Goal: Information Seeking & Learning: Learn about a topic

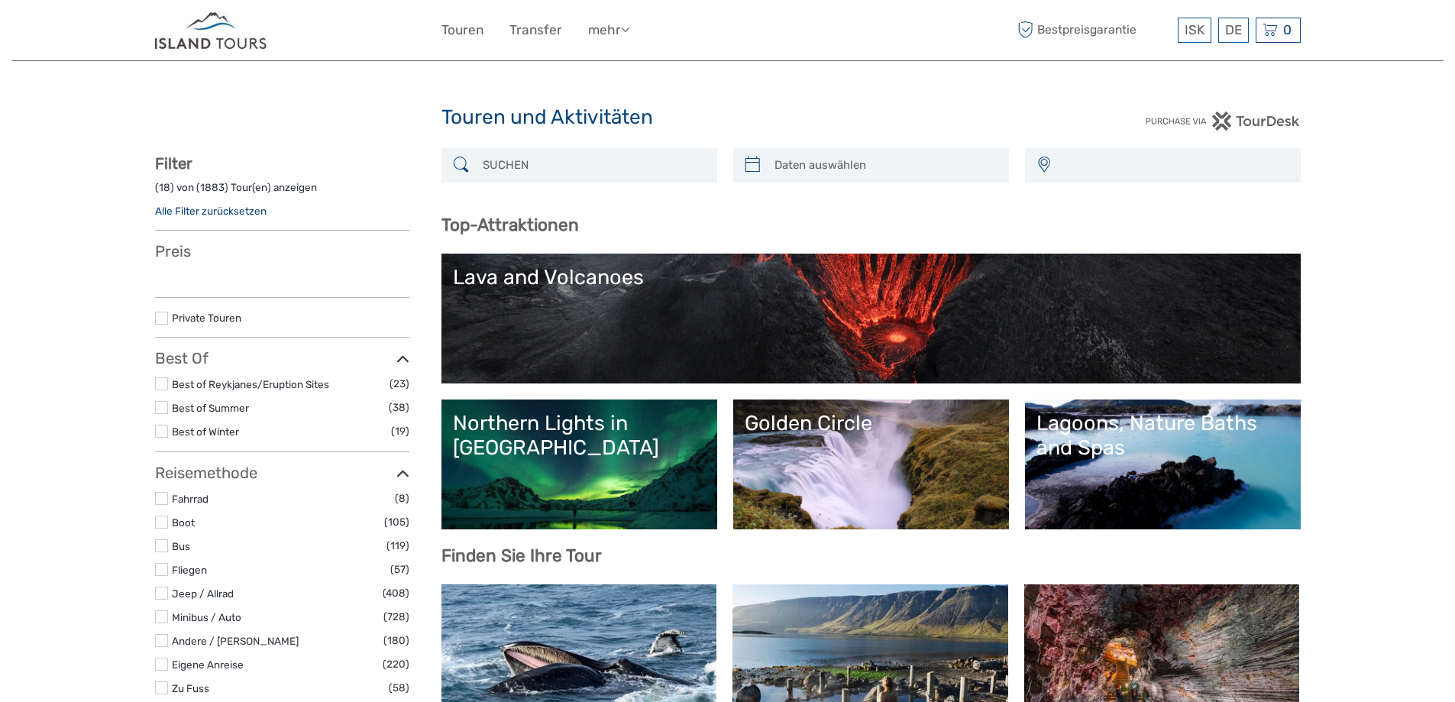
select select
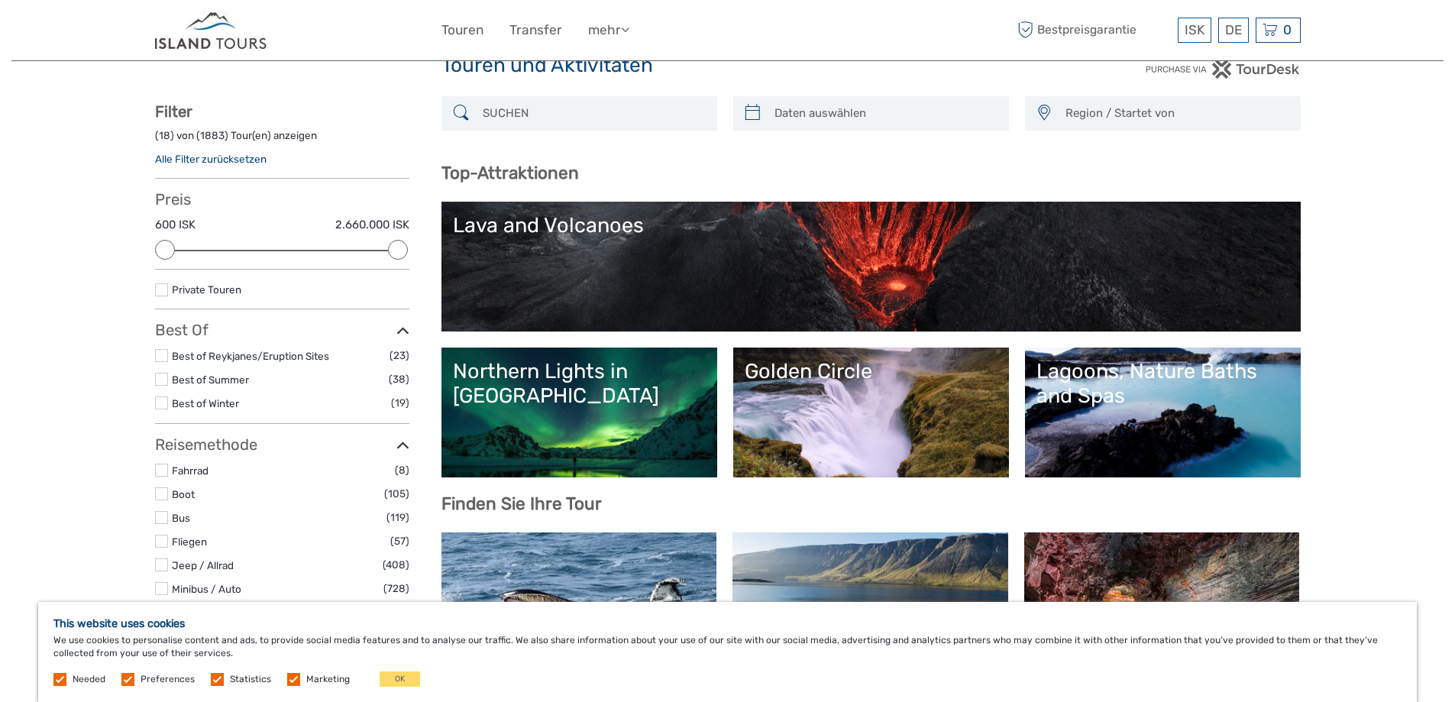
scroll to position [76, 0]
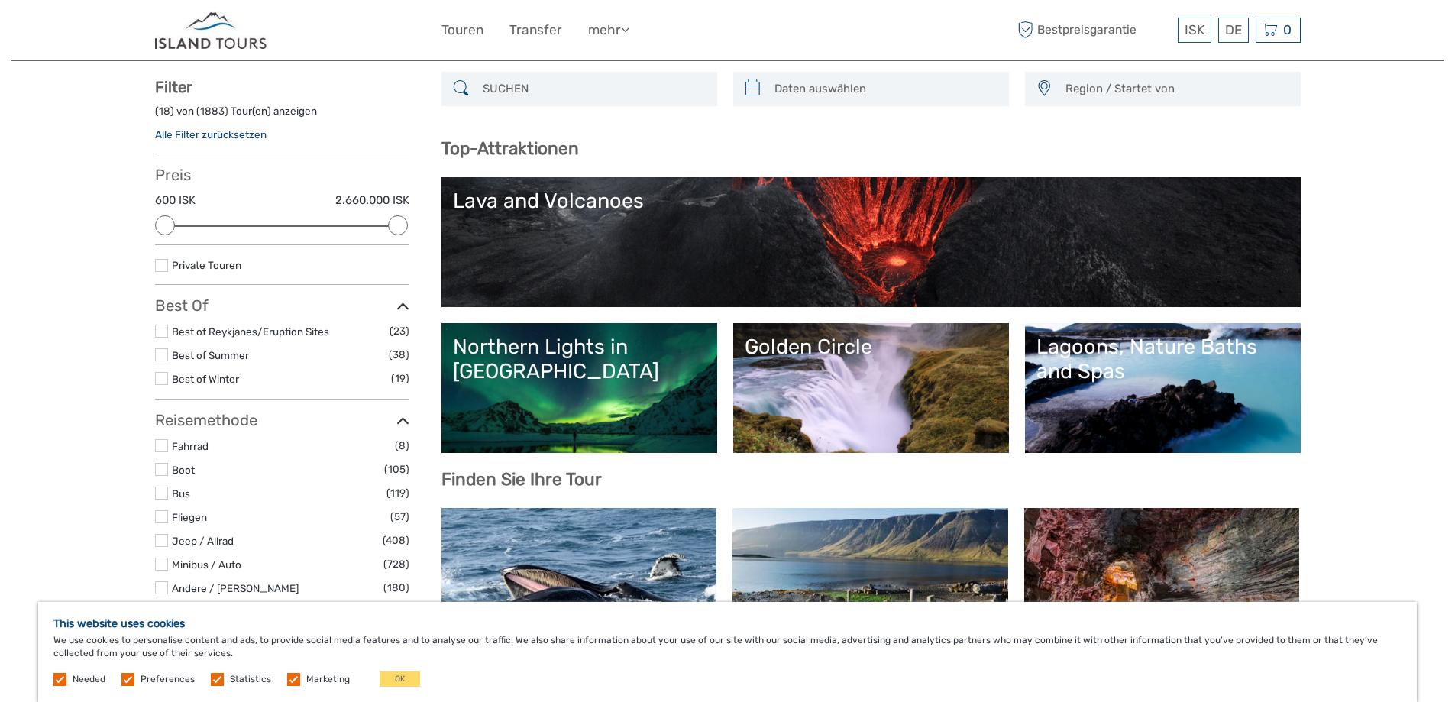
click at [877, 211] on div "Lava and Volcanoes" at bounding box center [871, 201] width 836 height 24
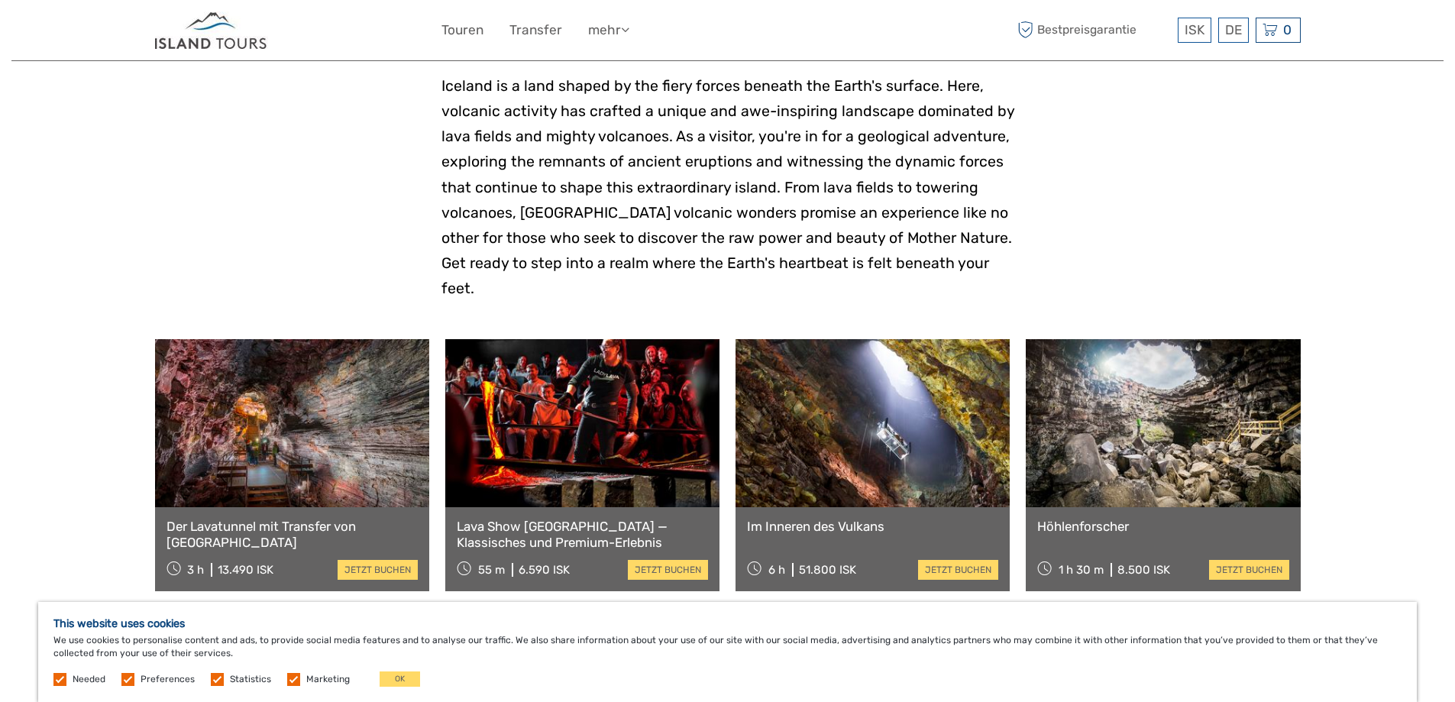
scroll to position [382, 0]
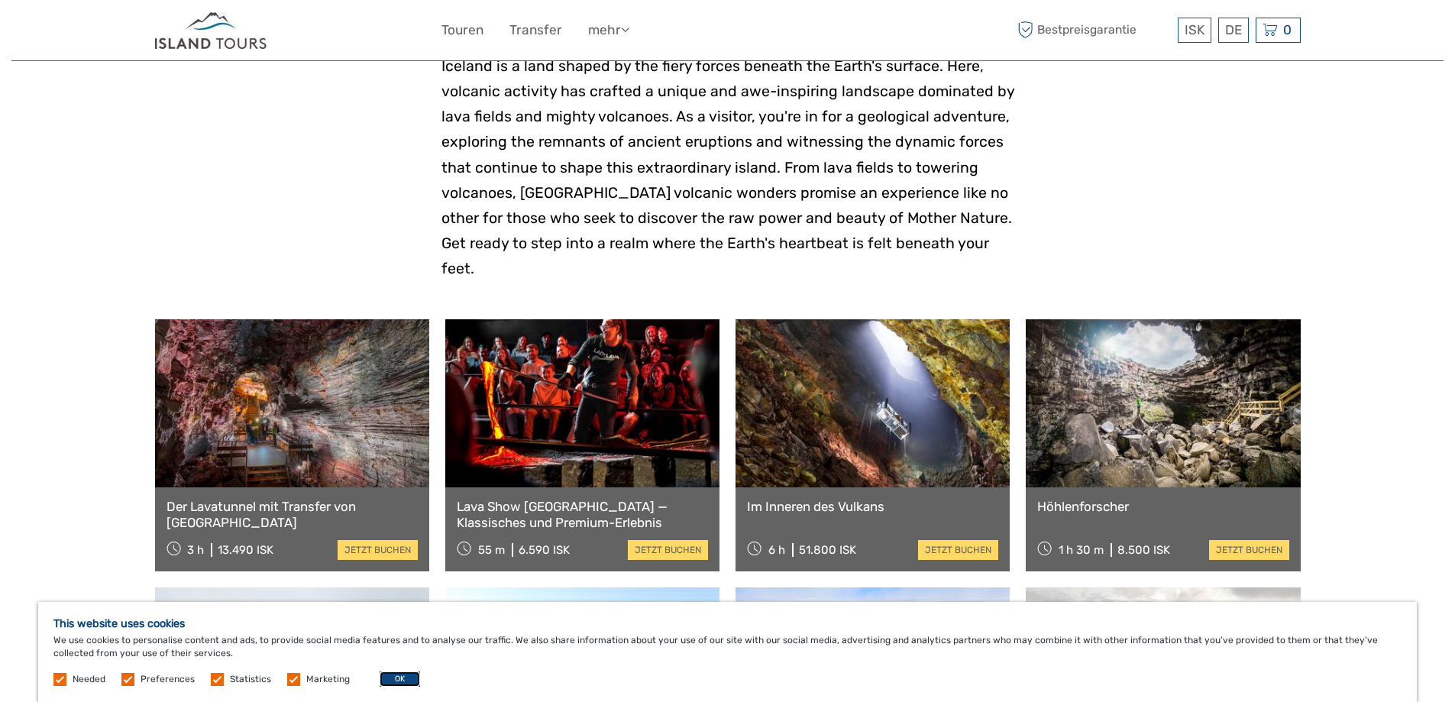
click at [411, 677] on button "OK" at bounding box center [400, 678] width 40 height 15
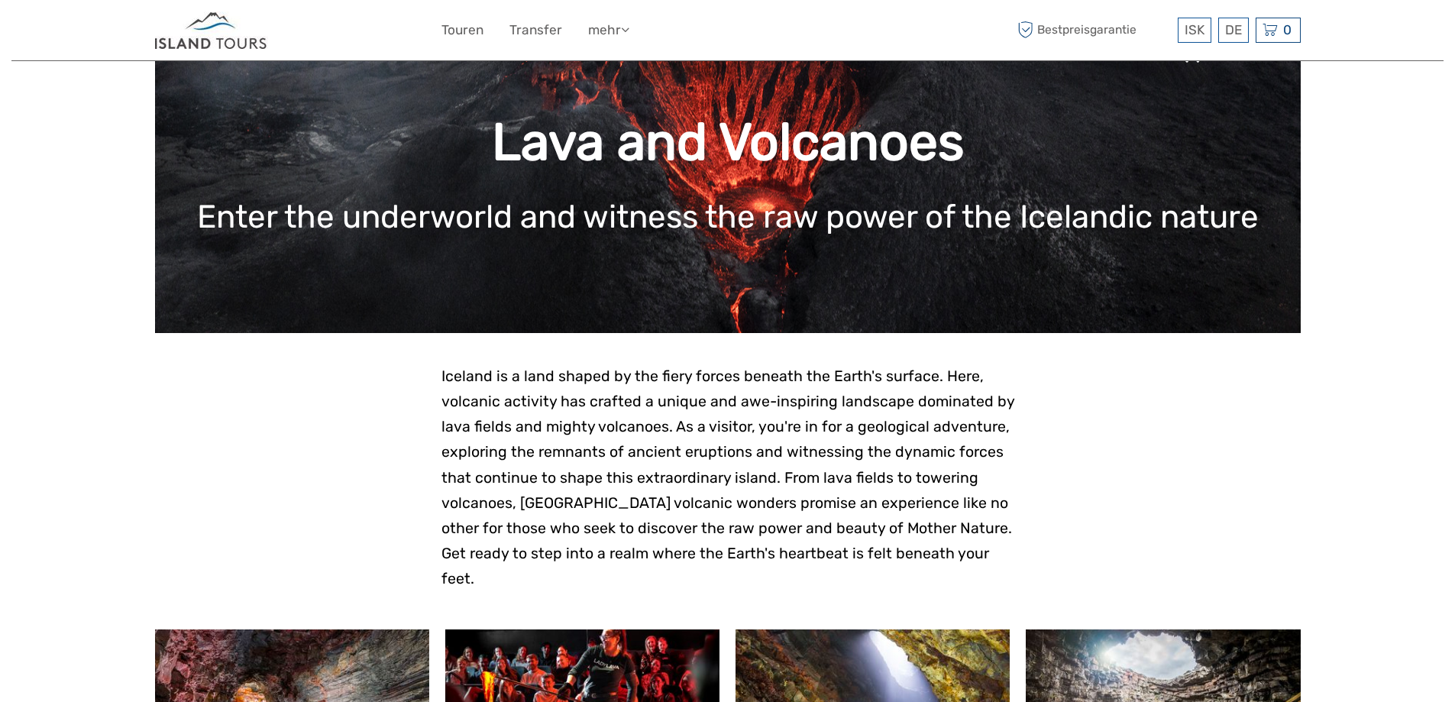
scroll to position [0, 0]
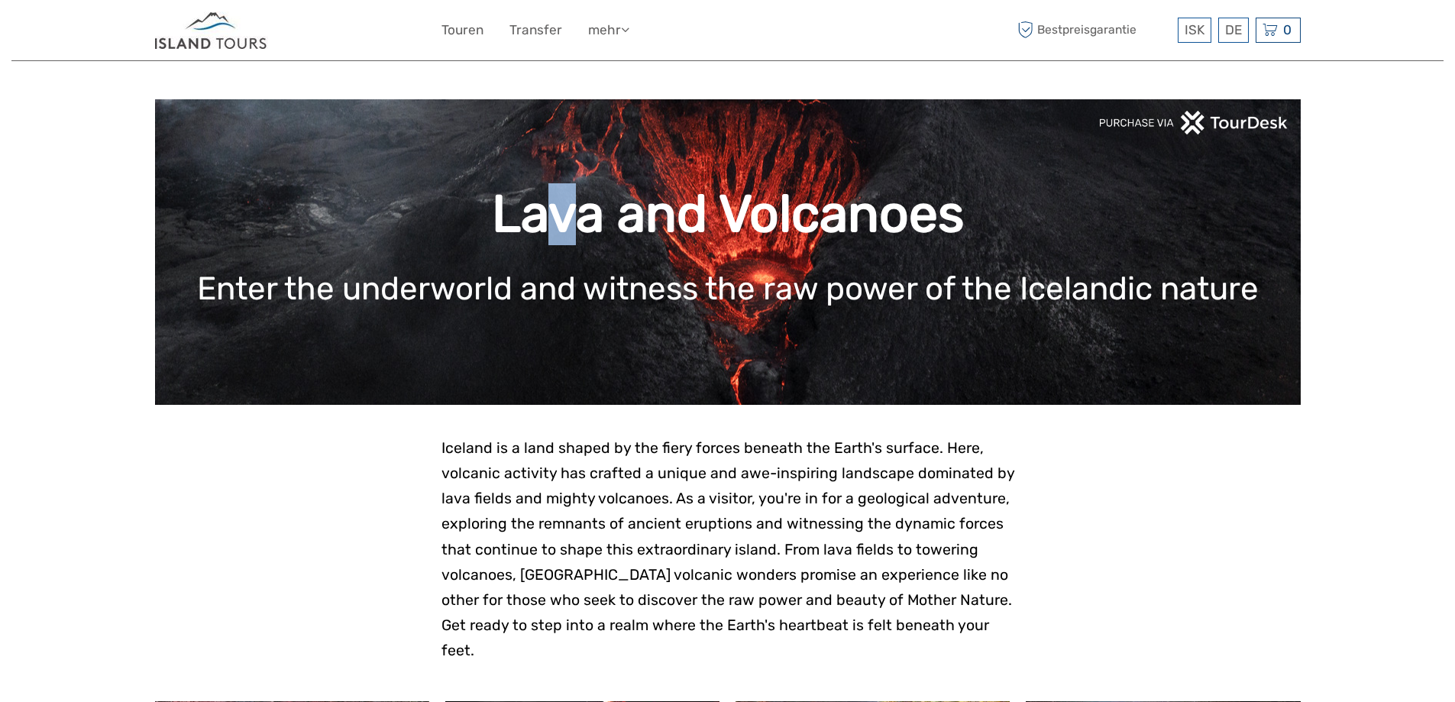
click at [561, 224] on h1 "Lava and Volcanoes" at bounding box center [728, 214] width 1100 height 62
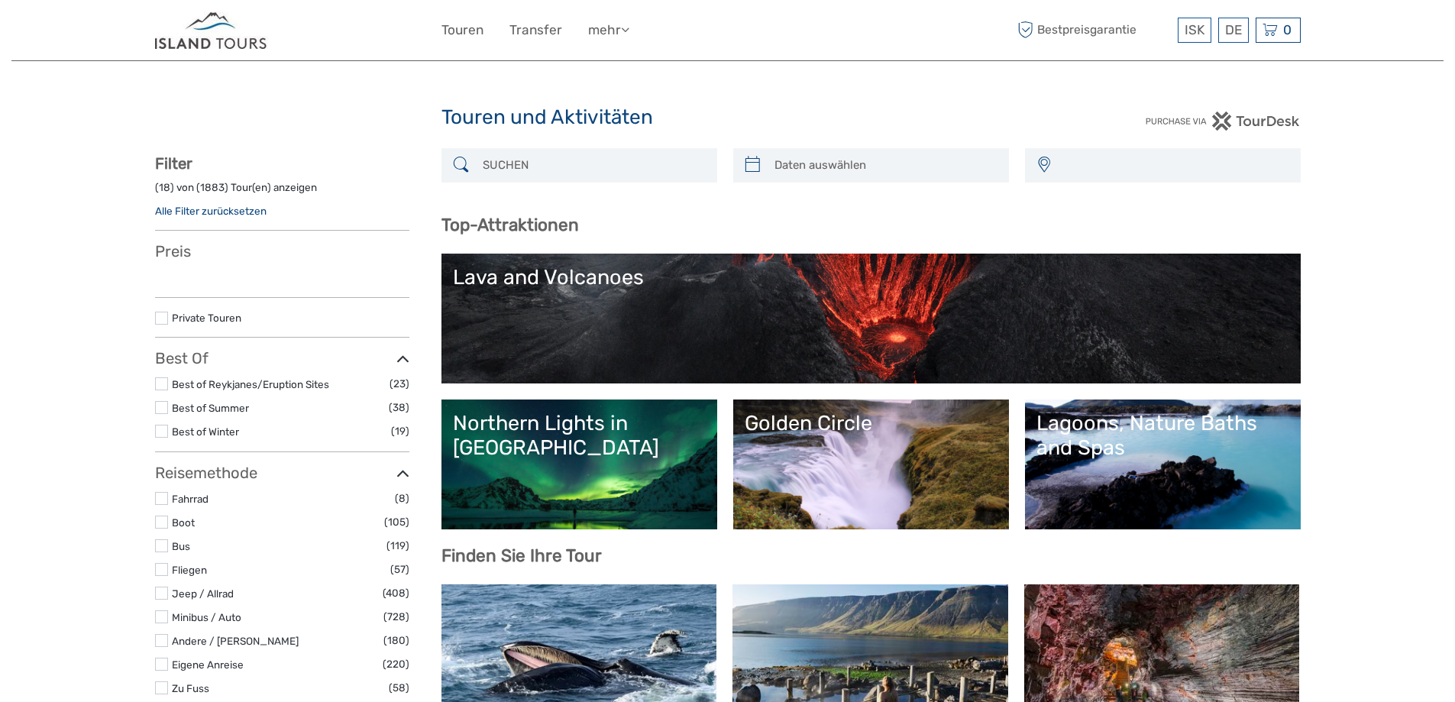
select select
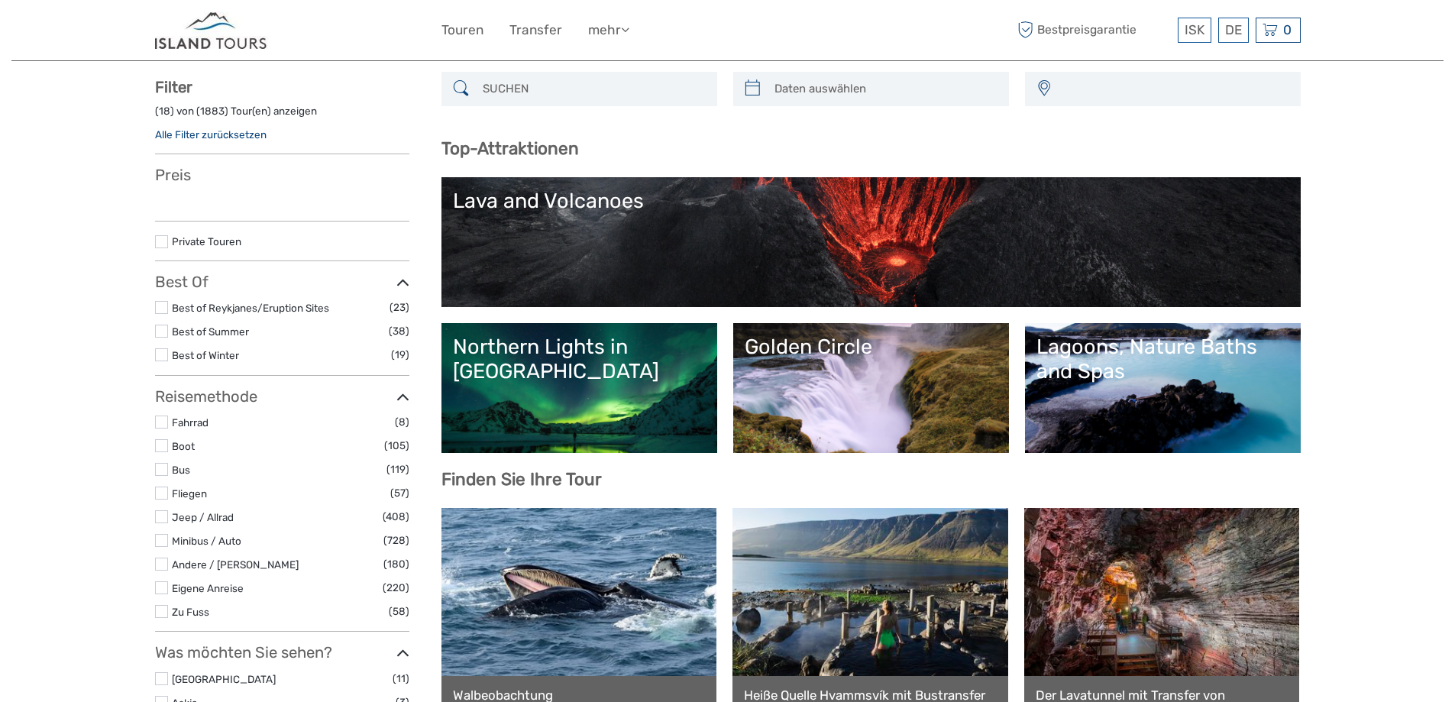
select select
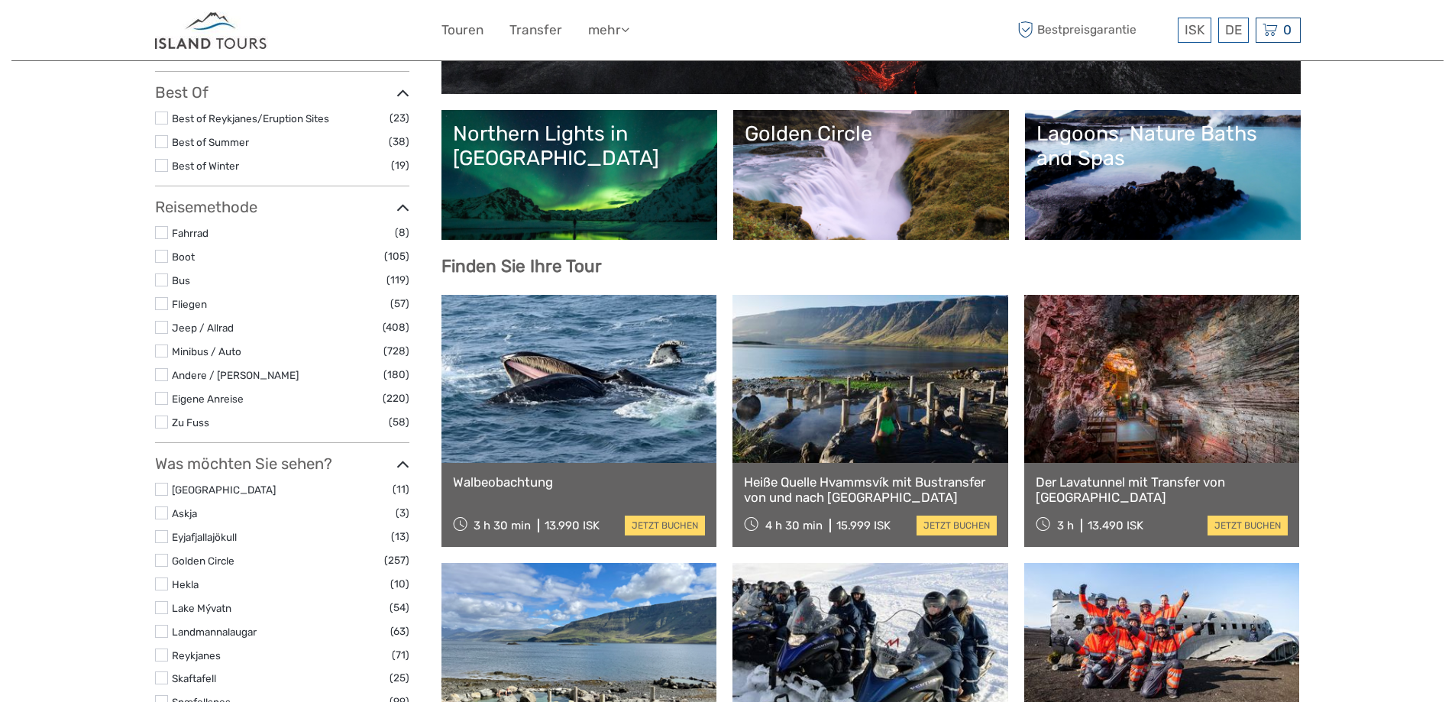
scroll to position [305, 0]
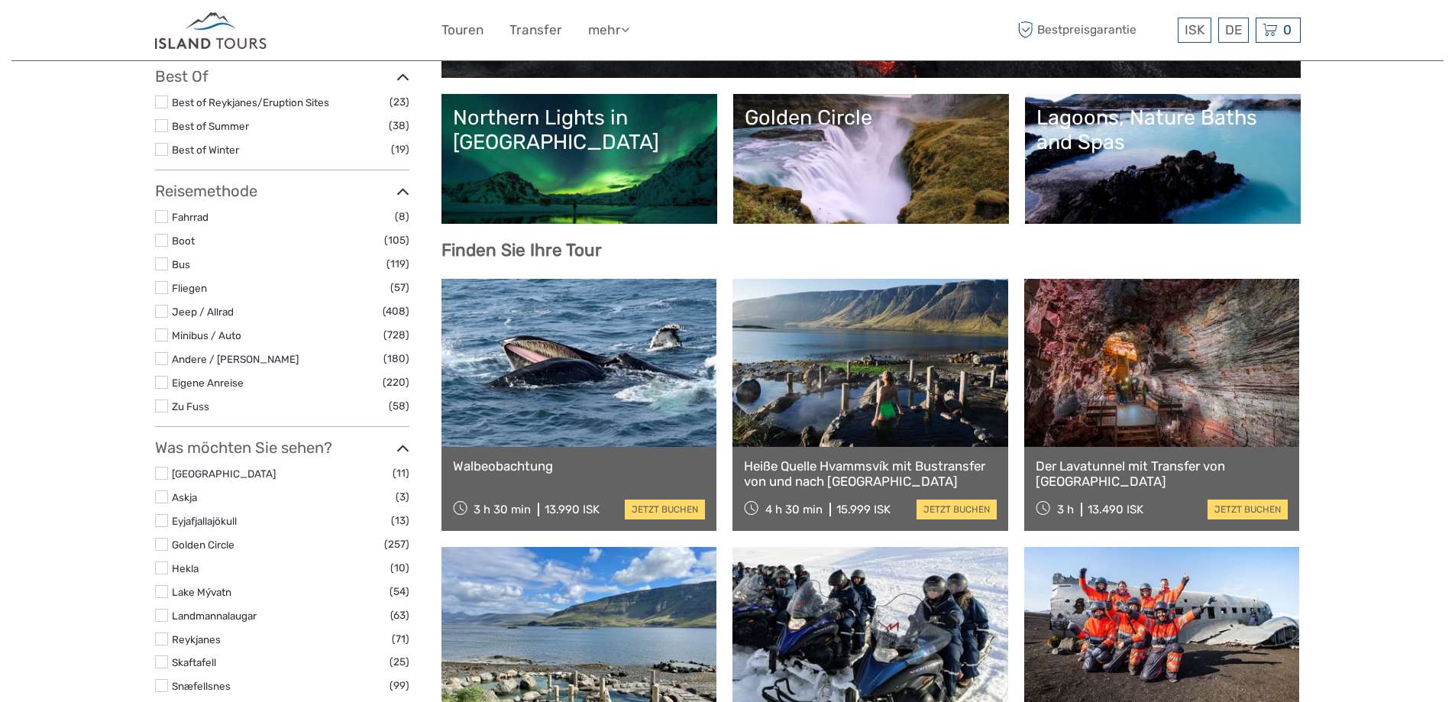
click at [900, 366] on link at bounding box center [870, 363] width 276 height 168
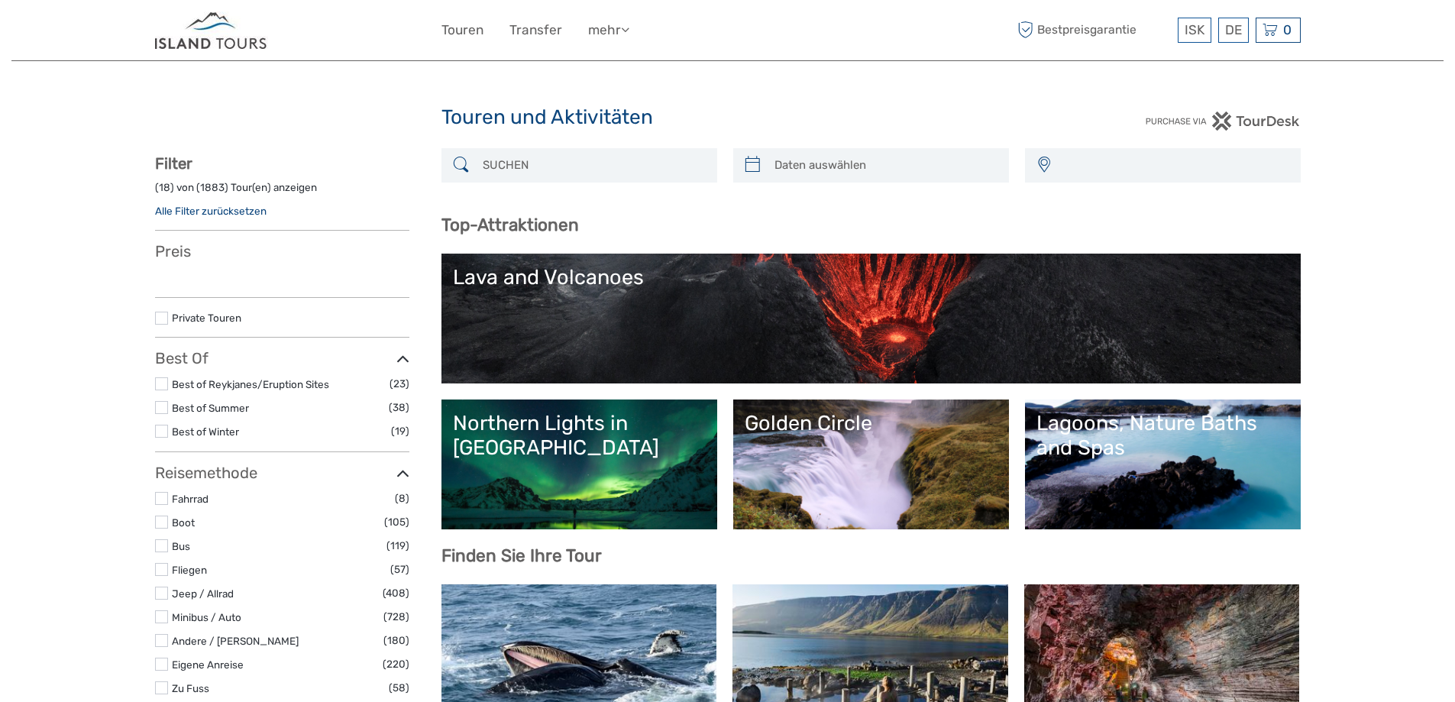
select select
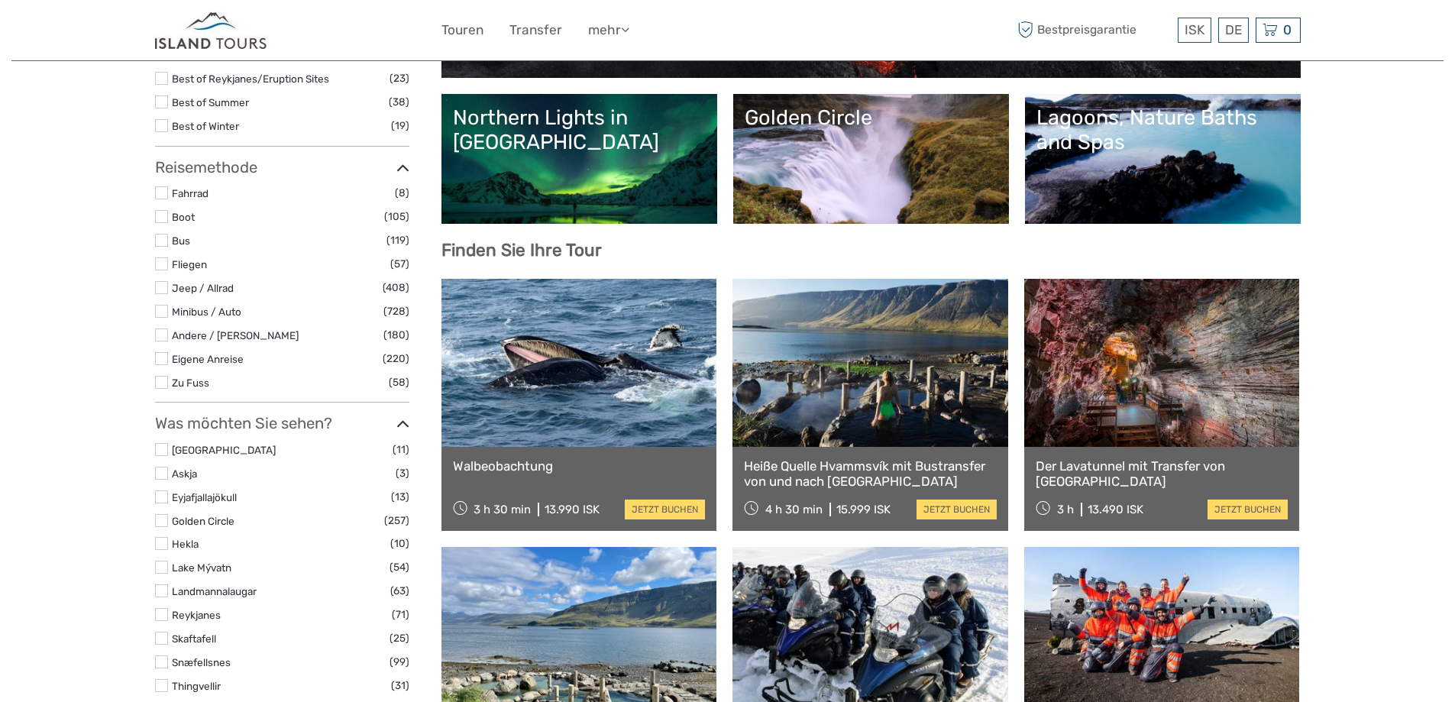
select select
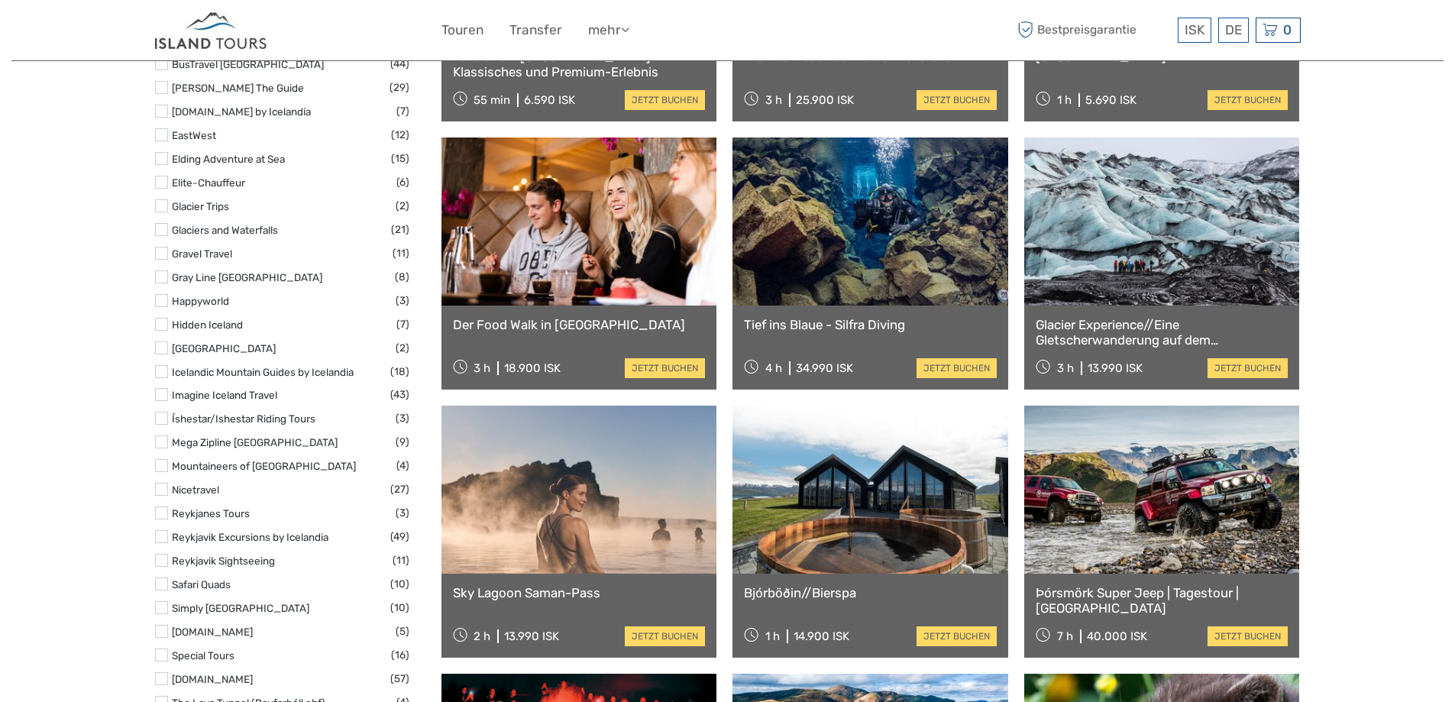
scroll to position [1298, 0]
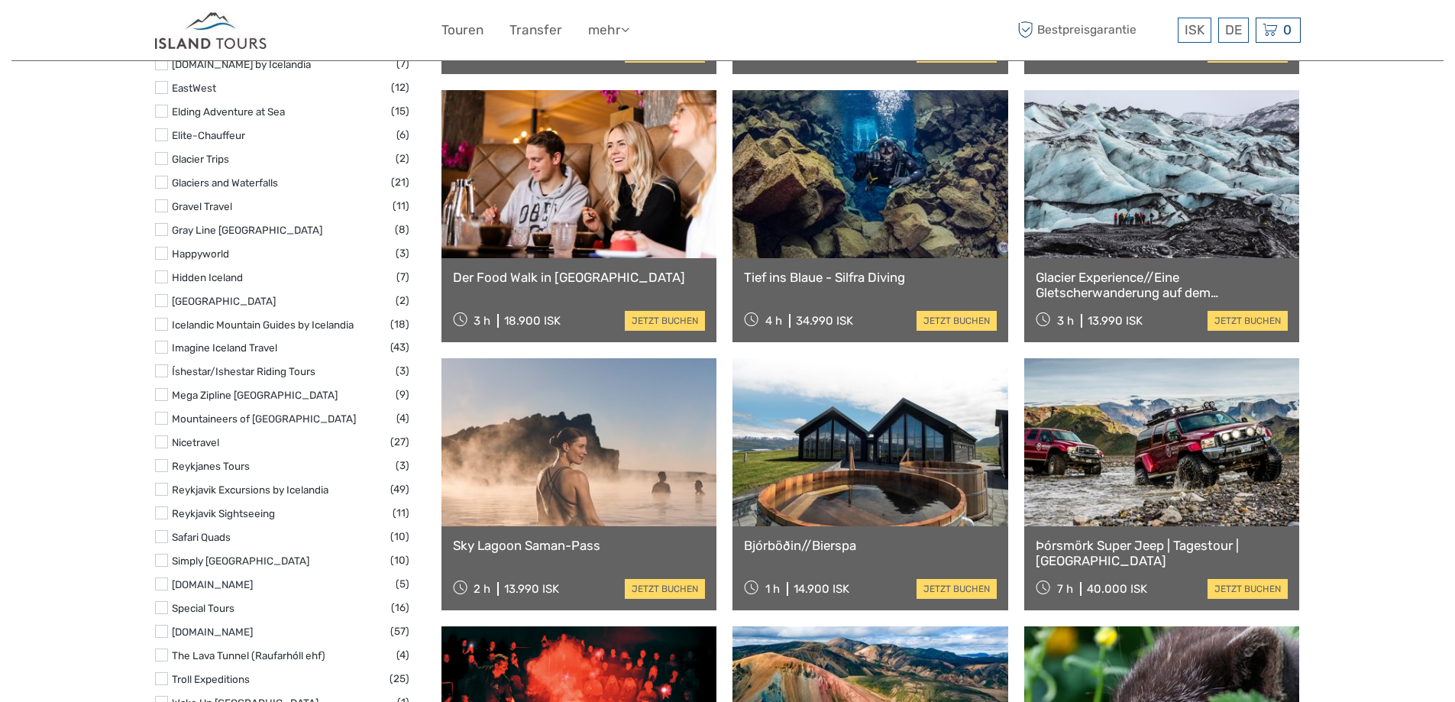
drag, startPoint x: 1176, startPoint y: 367, endPoint x: 1110, endPoint y: 393, distance: 70.6
click at [1110, 393] on link at bounding box center [1162, 442] width 276 height 168
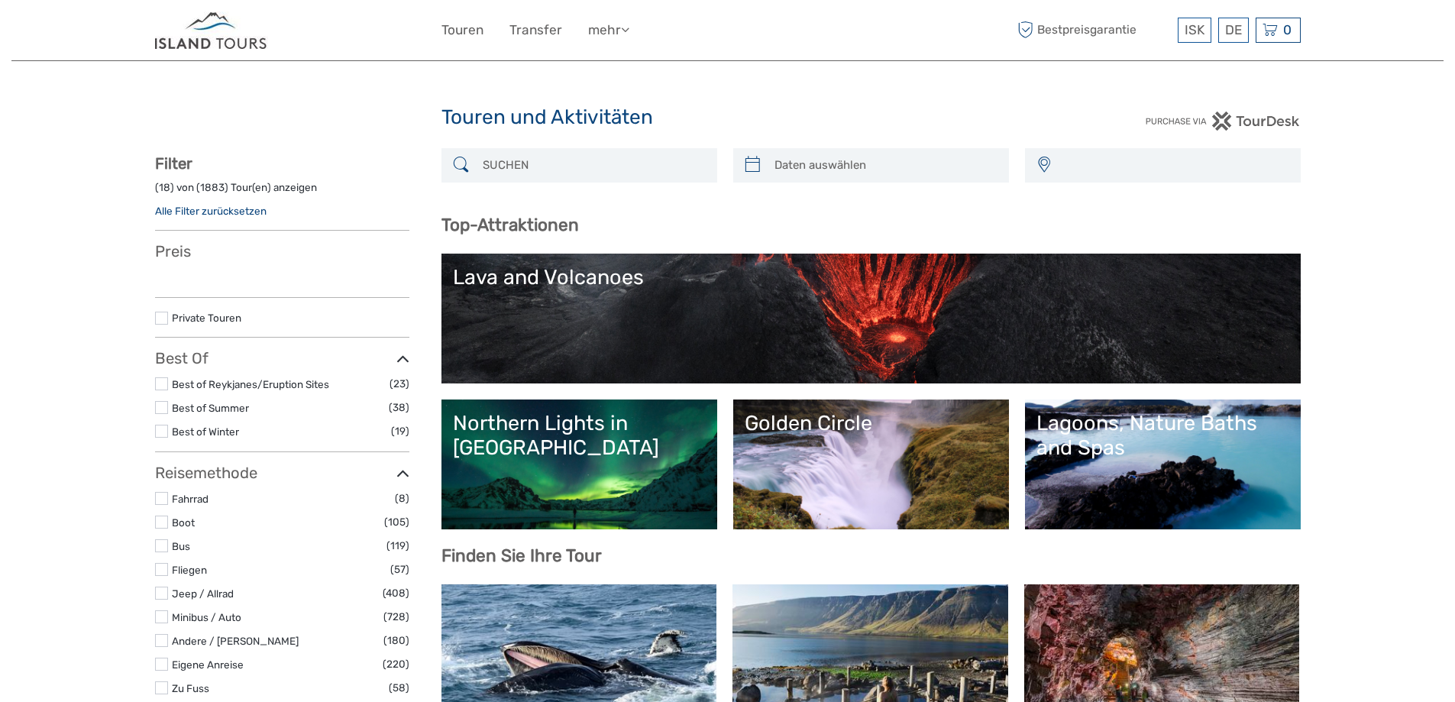
select select
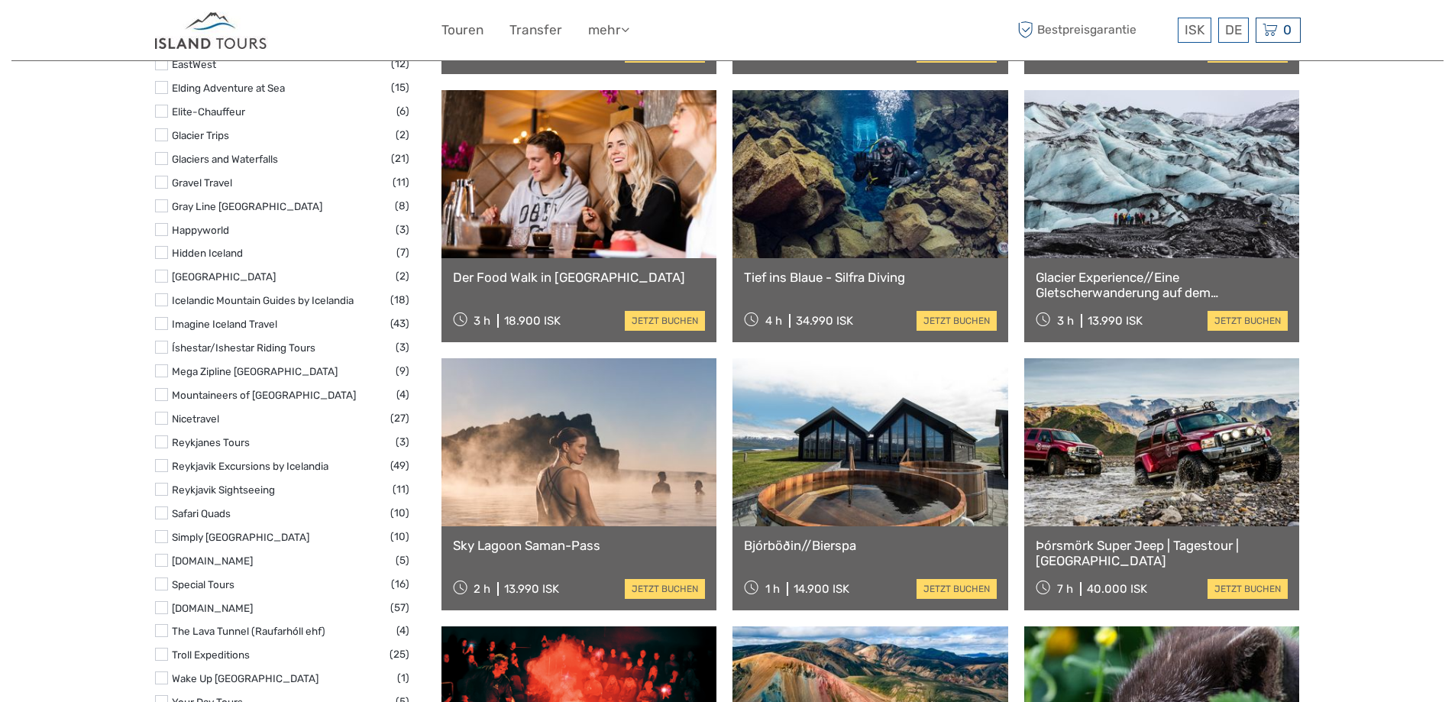
select select
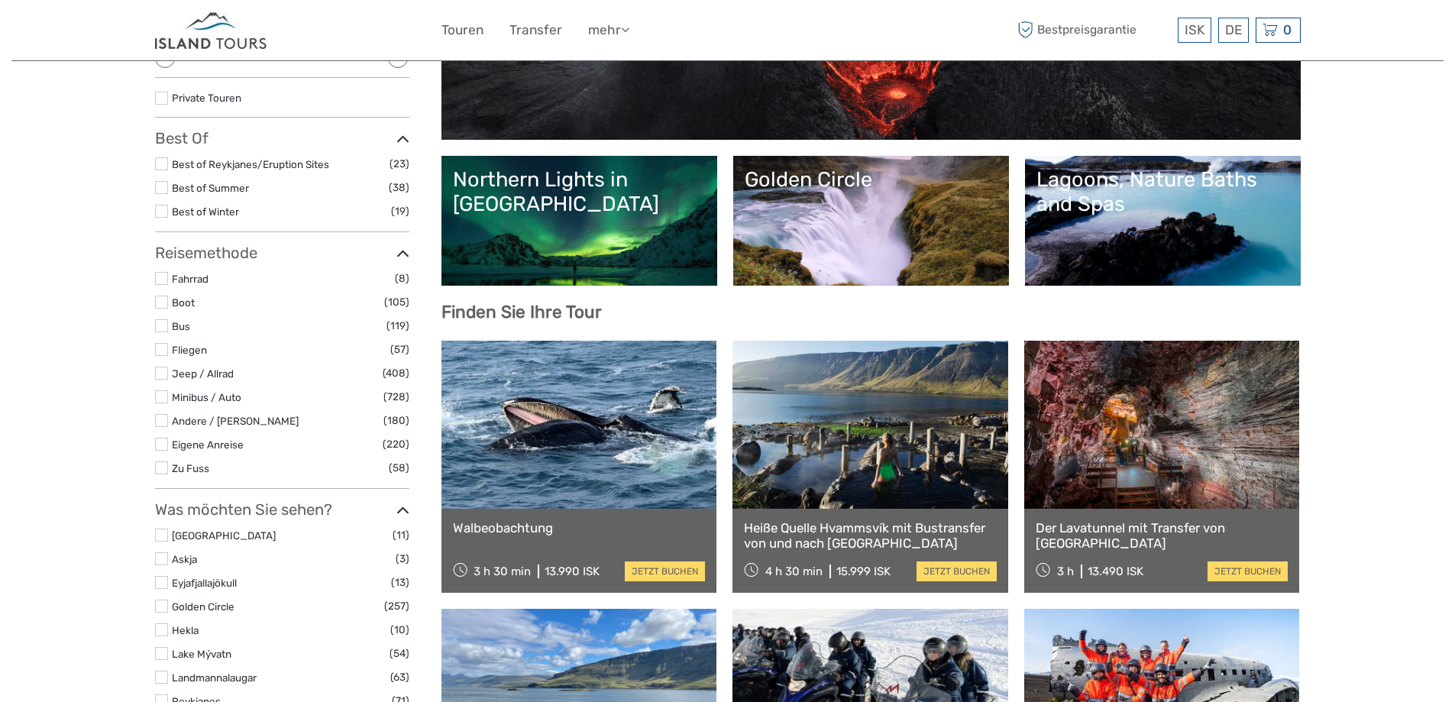
scroll to position [229, 0]
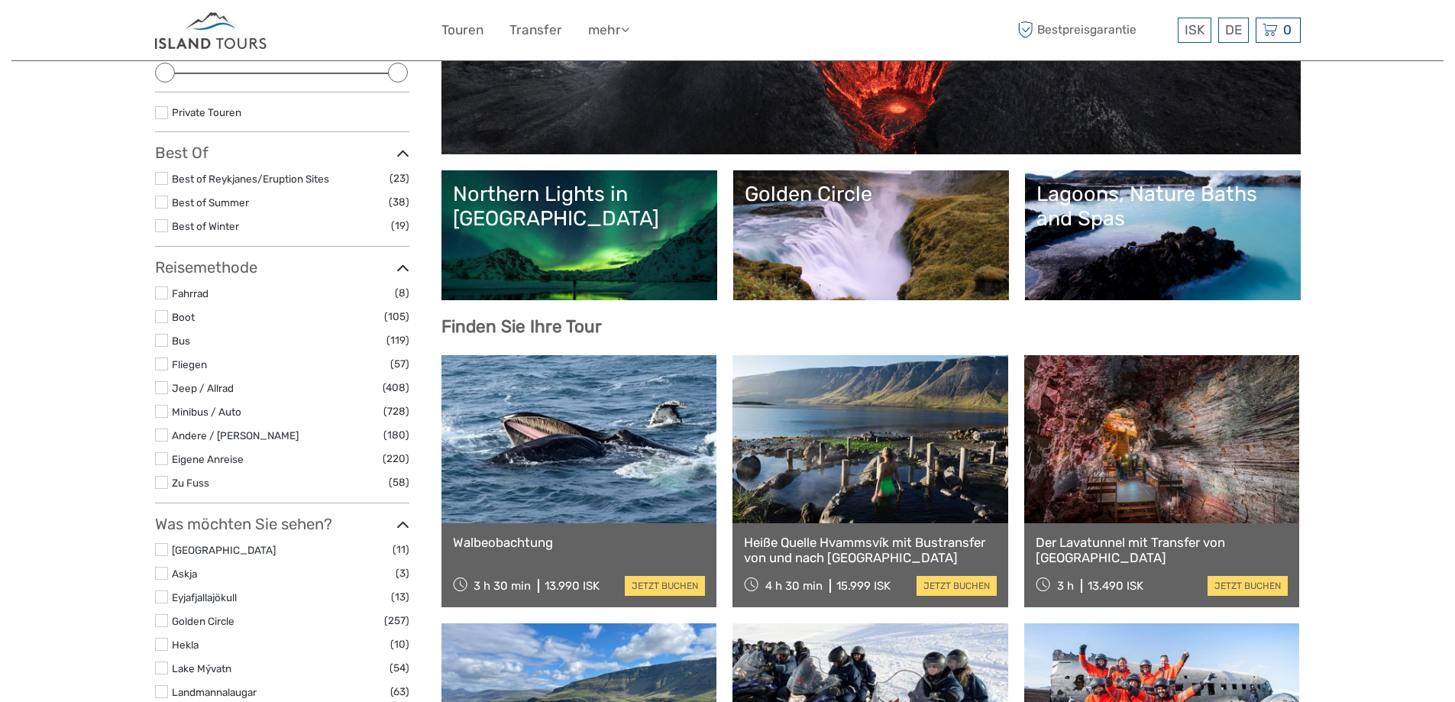
click at [160, 202] on label at bounding box center [161, 202] width 13 height 13
click at [0, 0] on input "checkbox" at bounding box center [0, 0] width 0 height 0
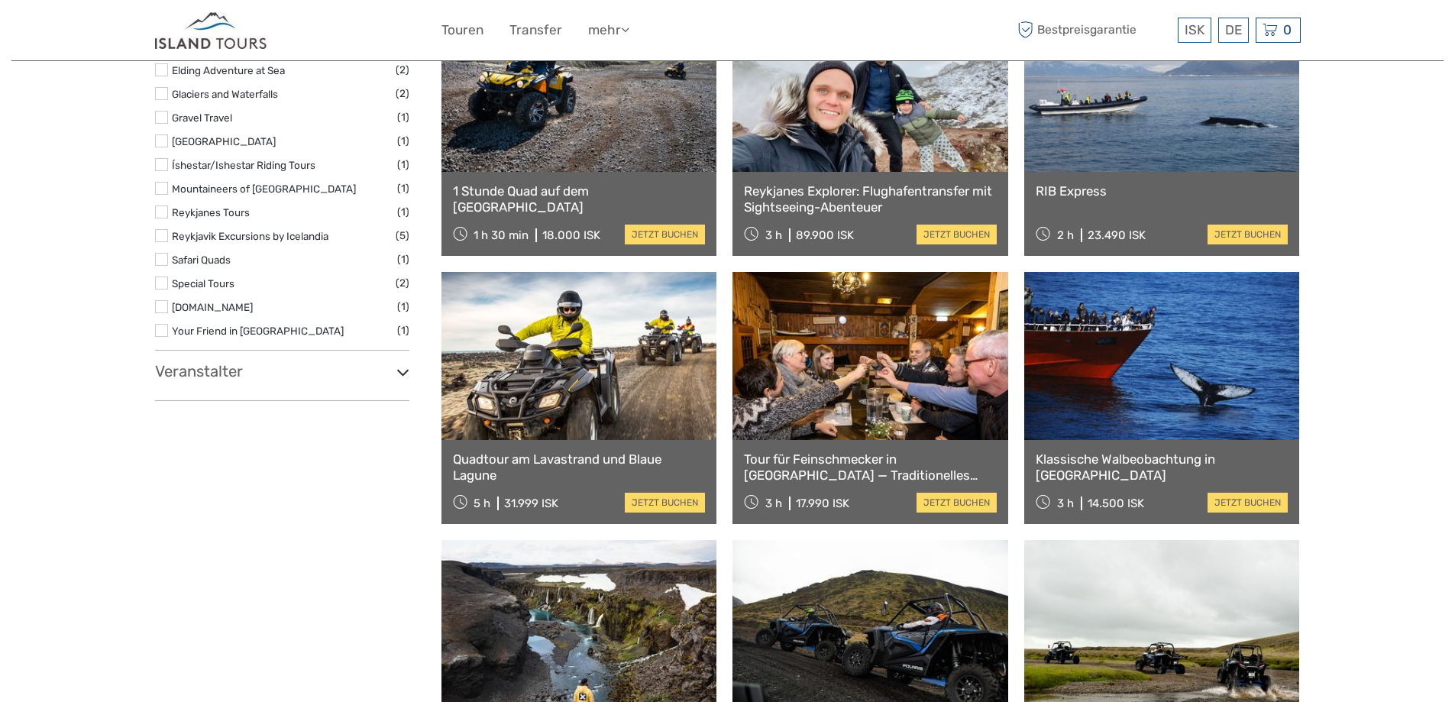
scroll to position [1080, 0]
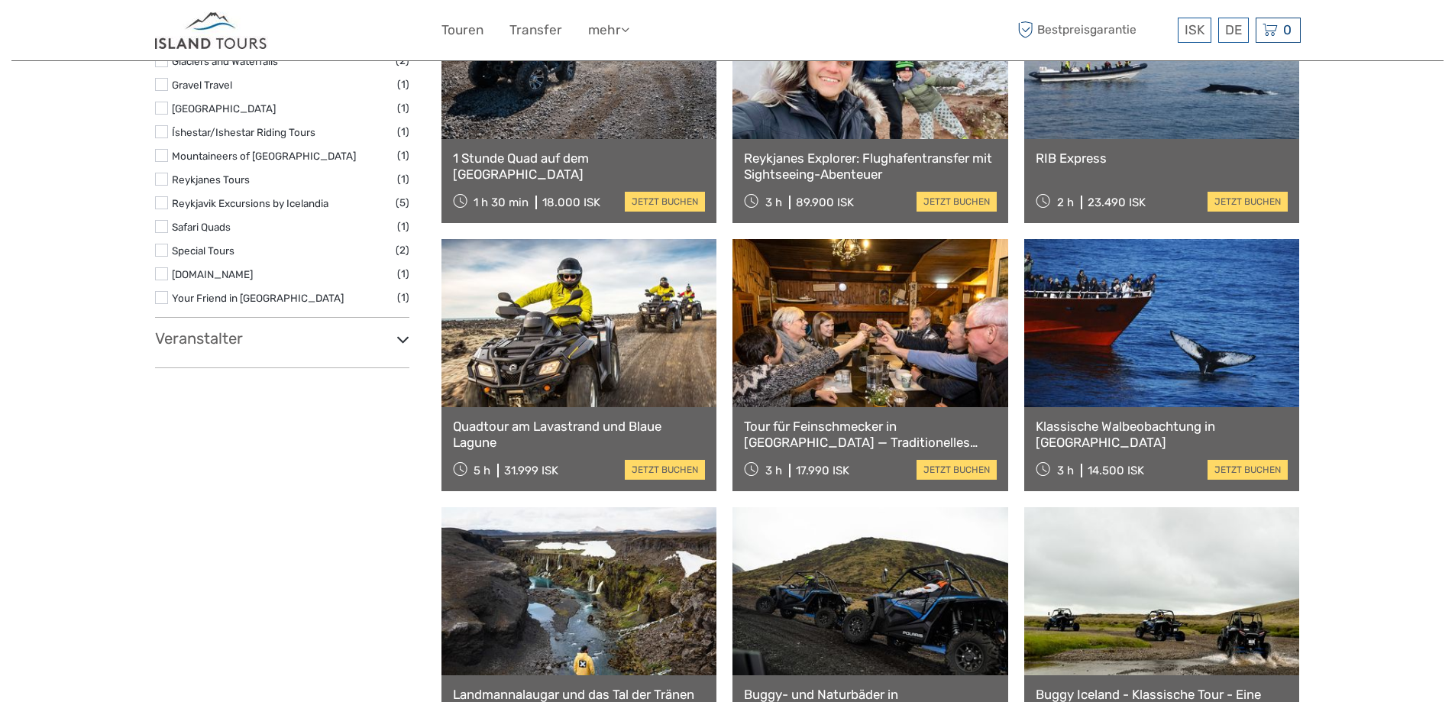
click at [534, 310] on link at bounding box center [579, 323] width 276 height 168
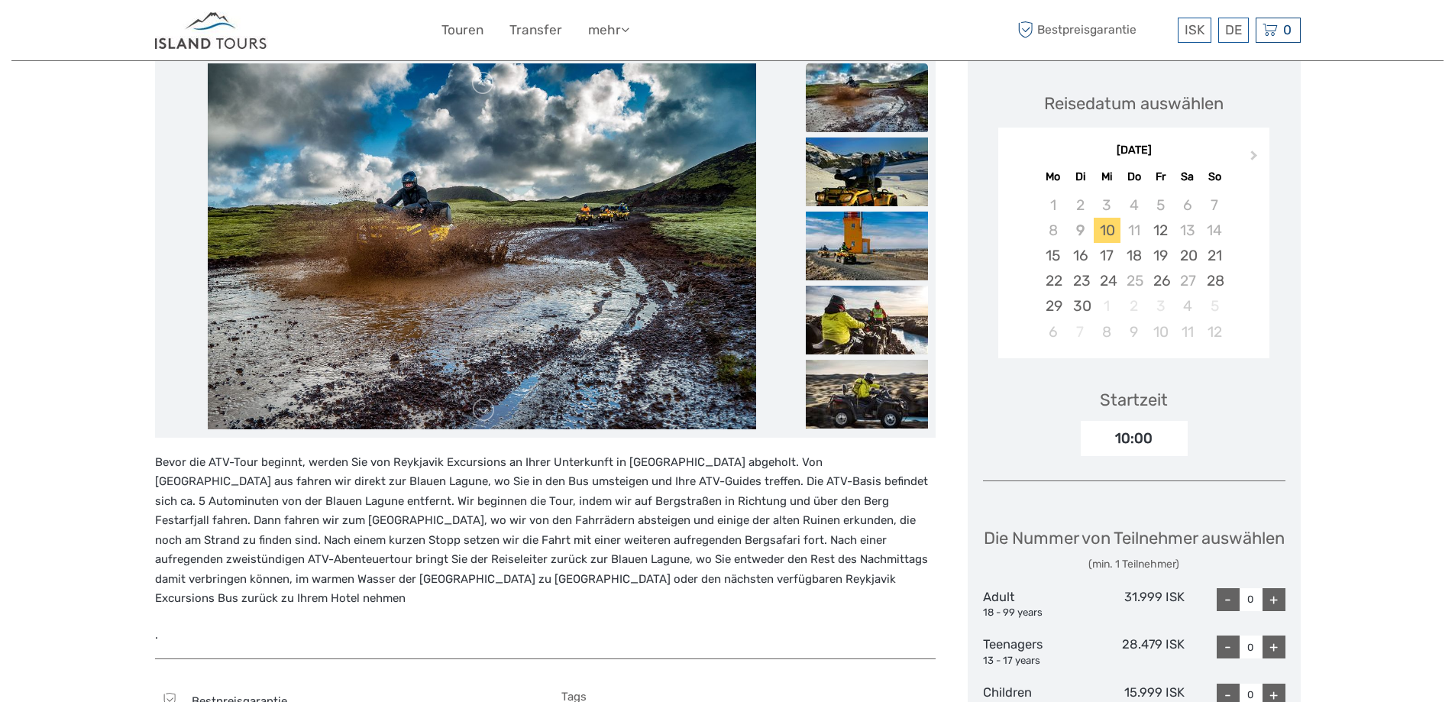
scroll to position [153, 0]
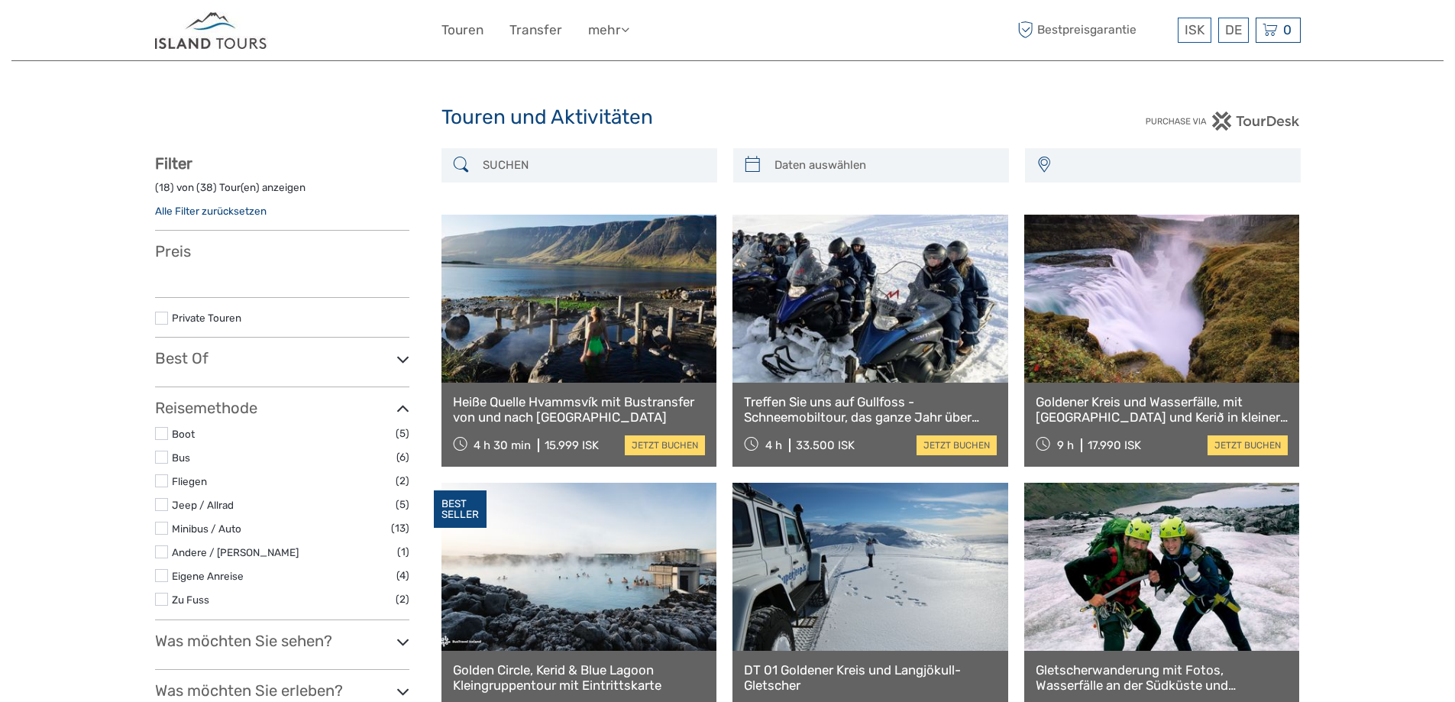
select select
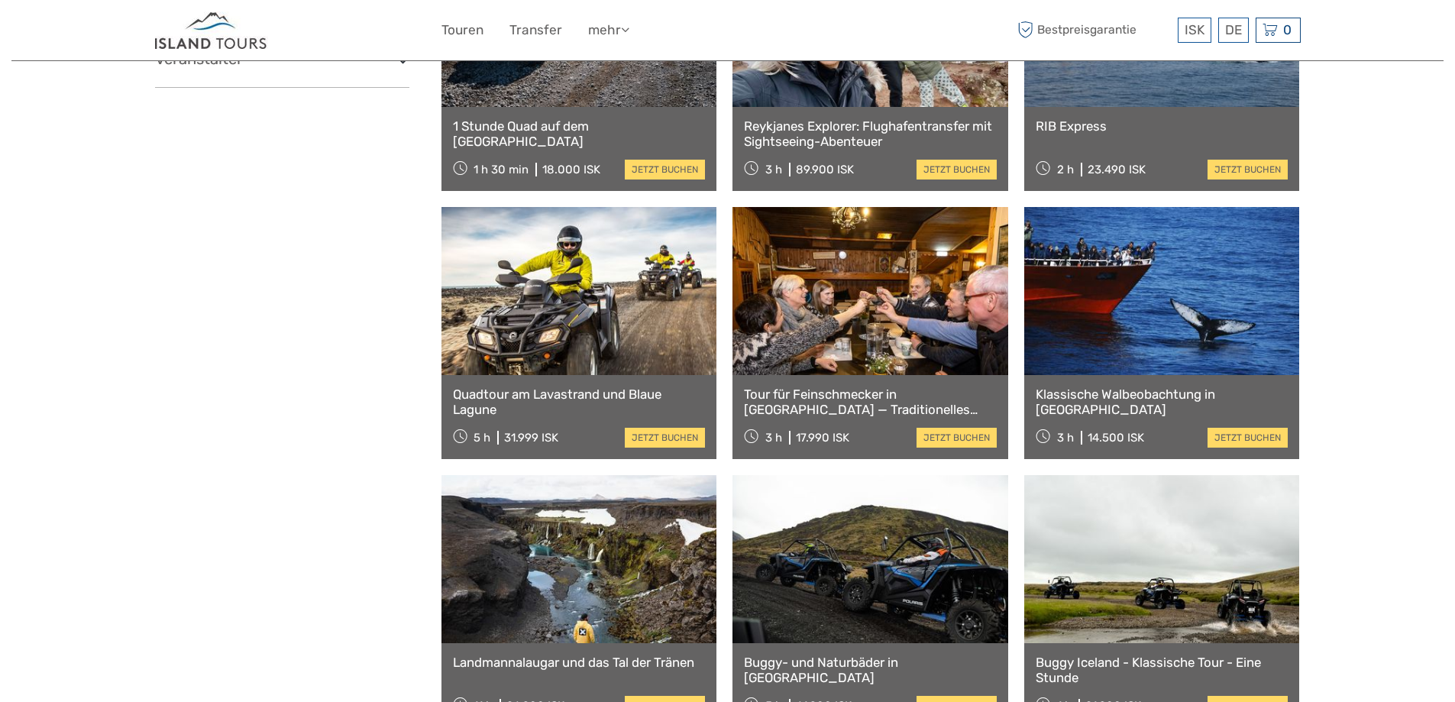
select select
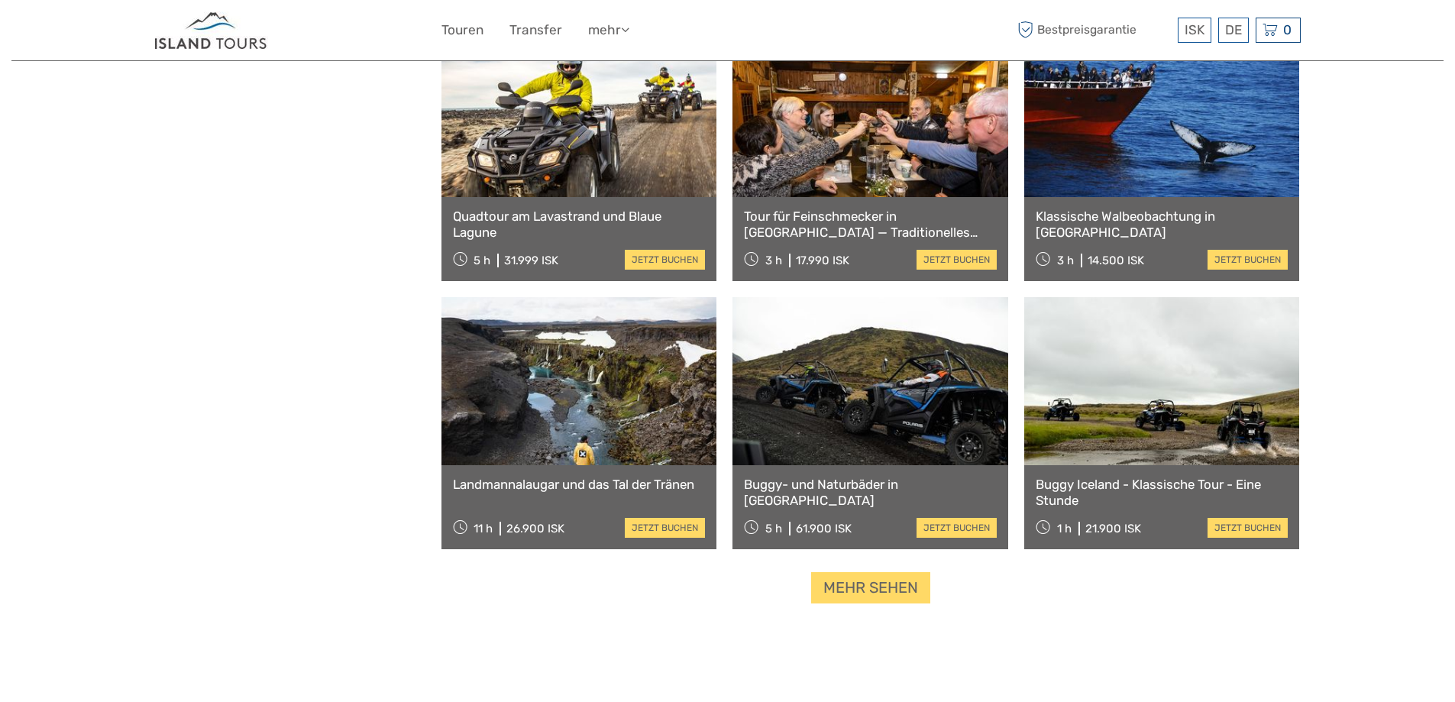
scroll to position [1309, 0]
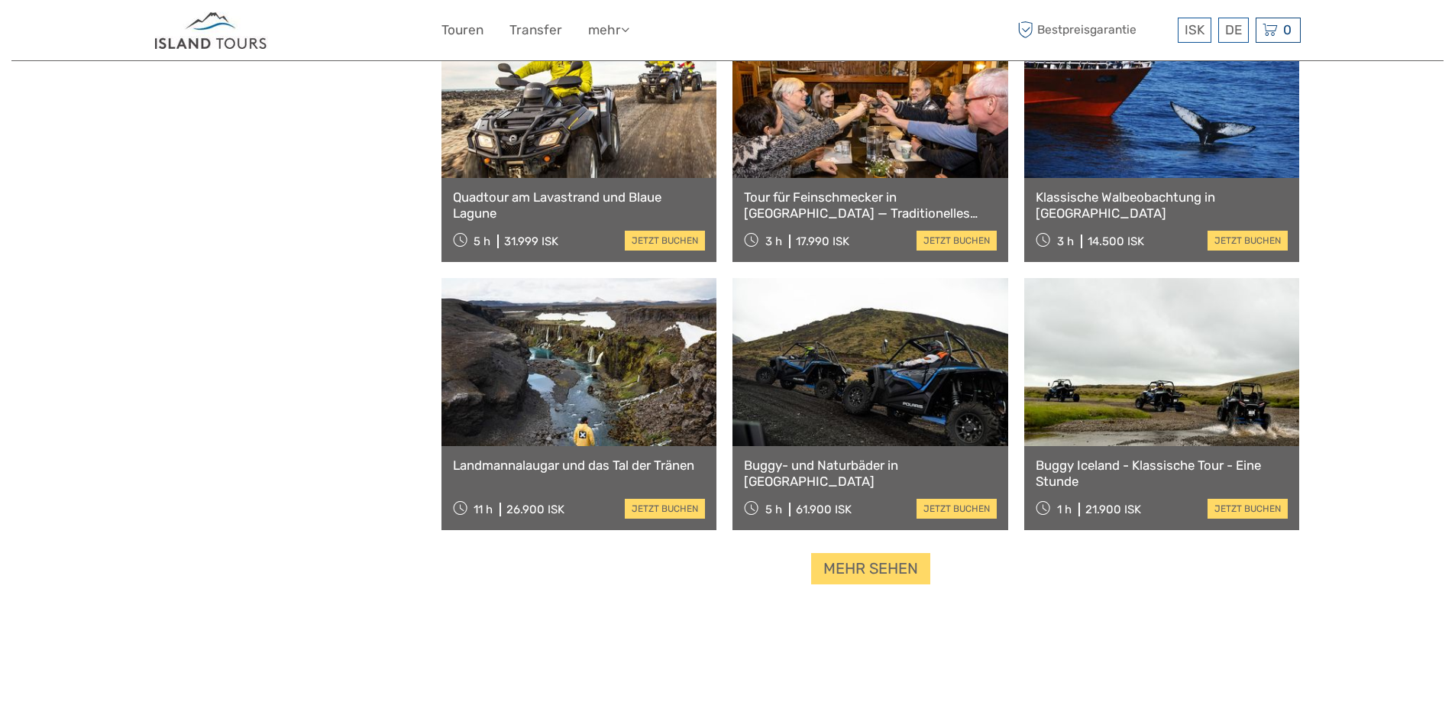
click at [609, 366] on link at bounding box center [579, 362] width 276 height 168
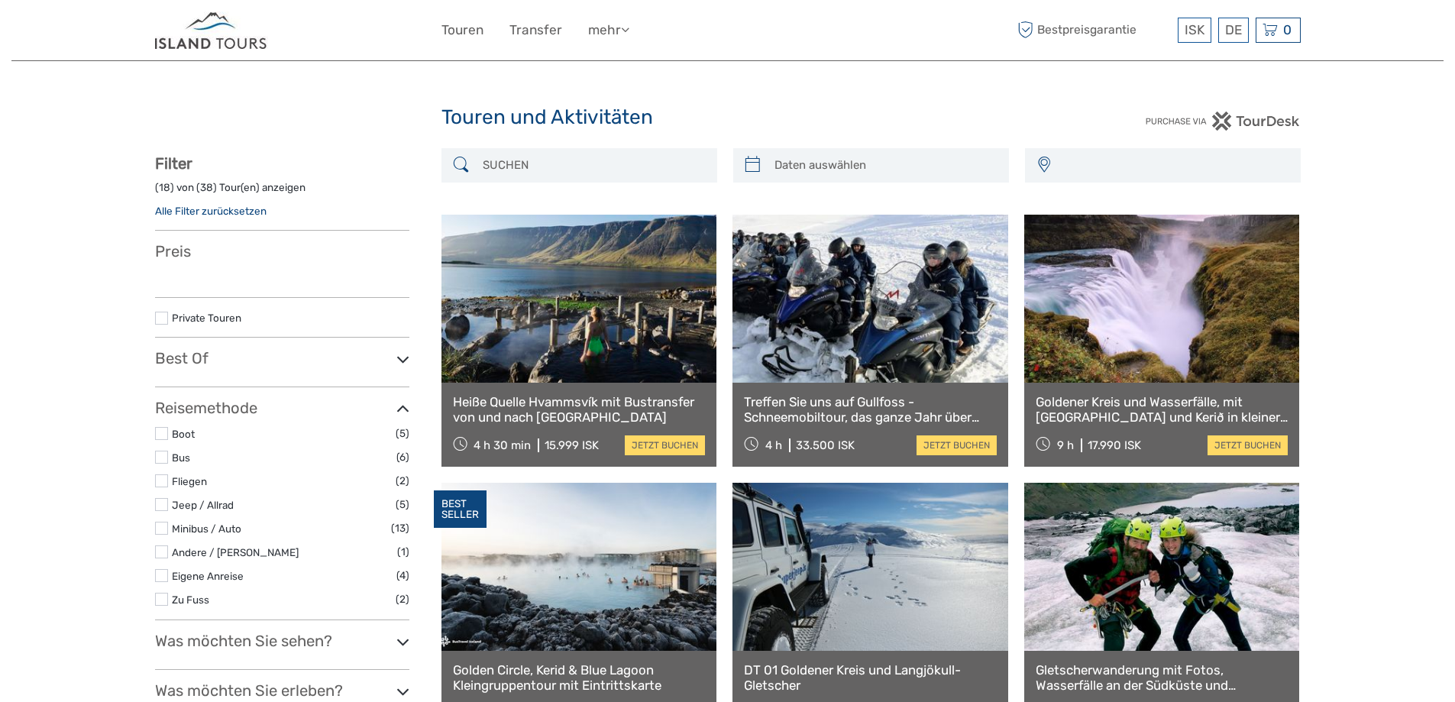
select select
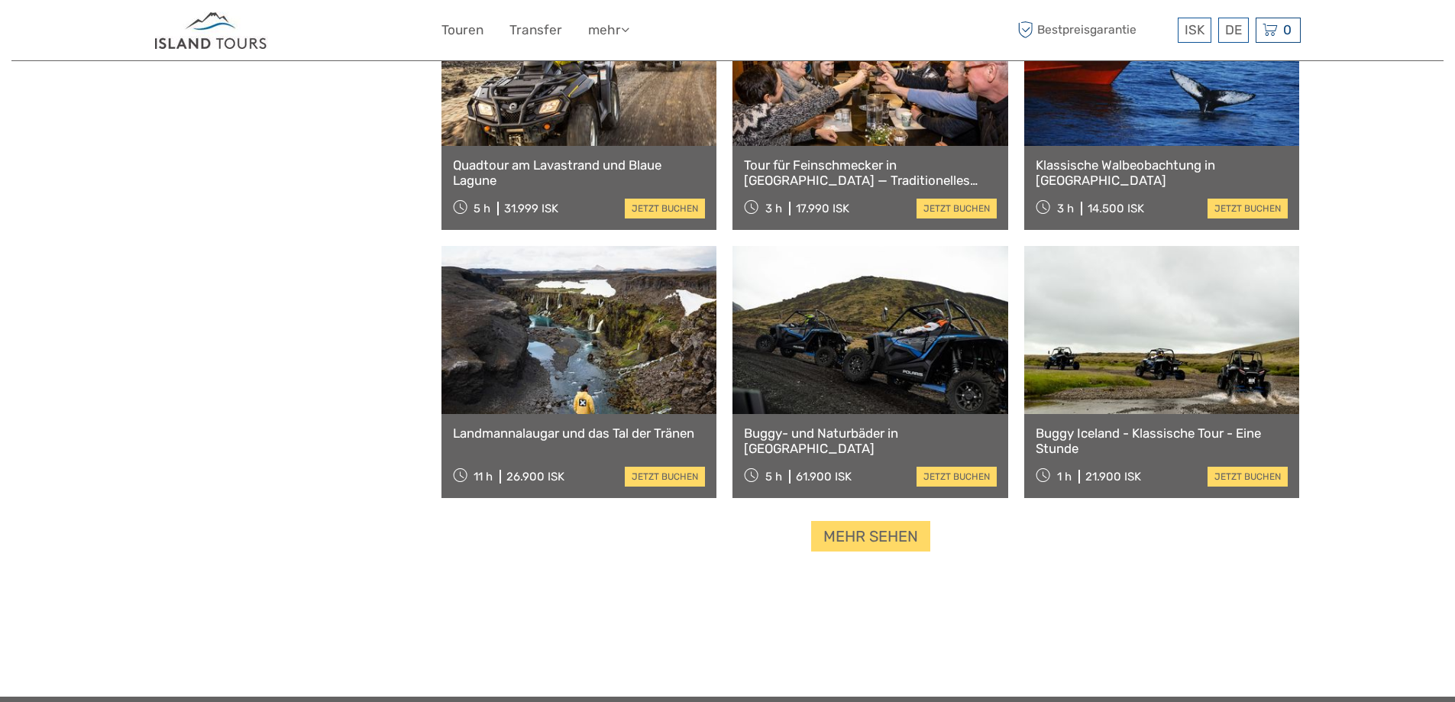
select select
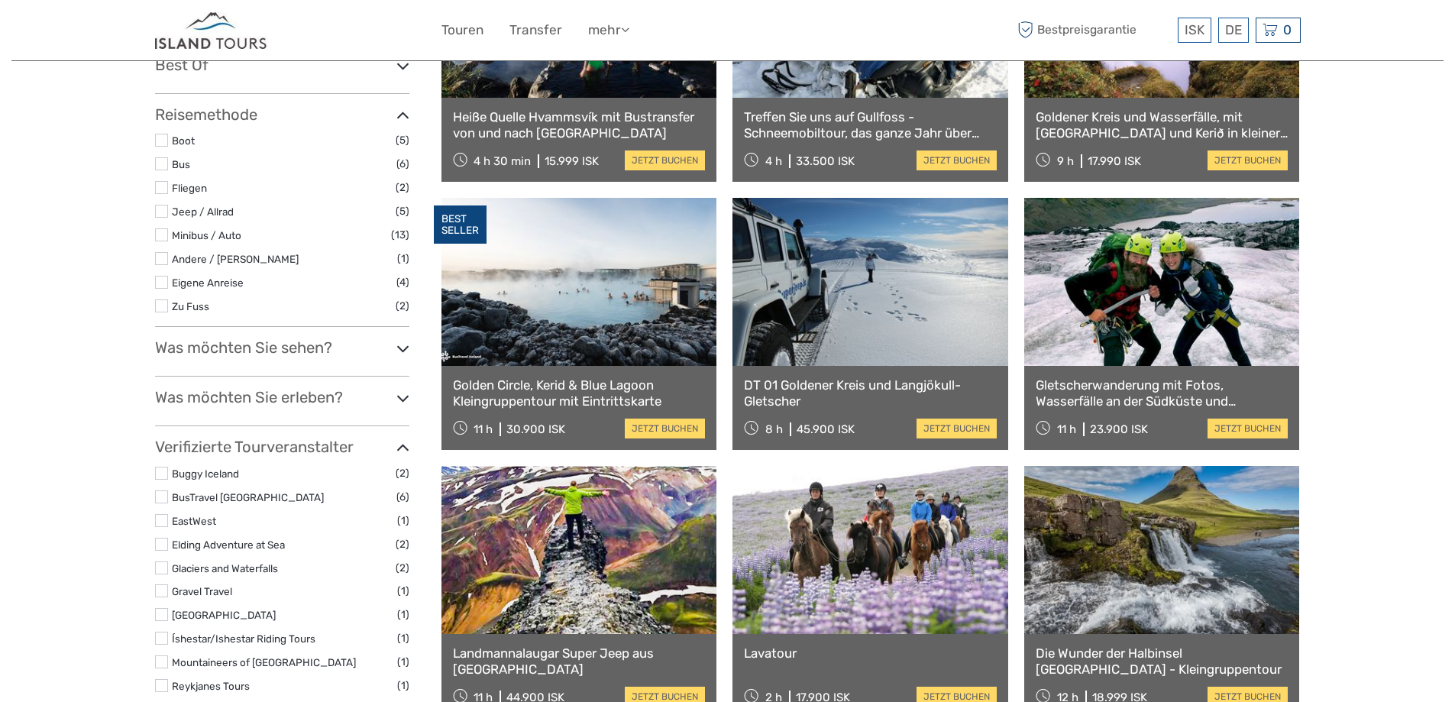
scroll to position [316, 0]
click at [888, 270] on link at bounding box center [870, 283] width 276 height 168
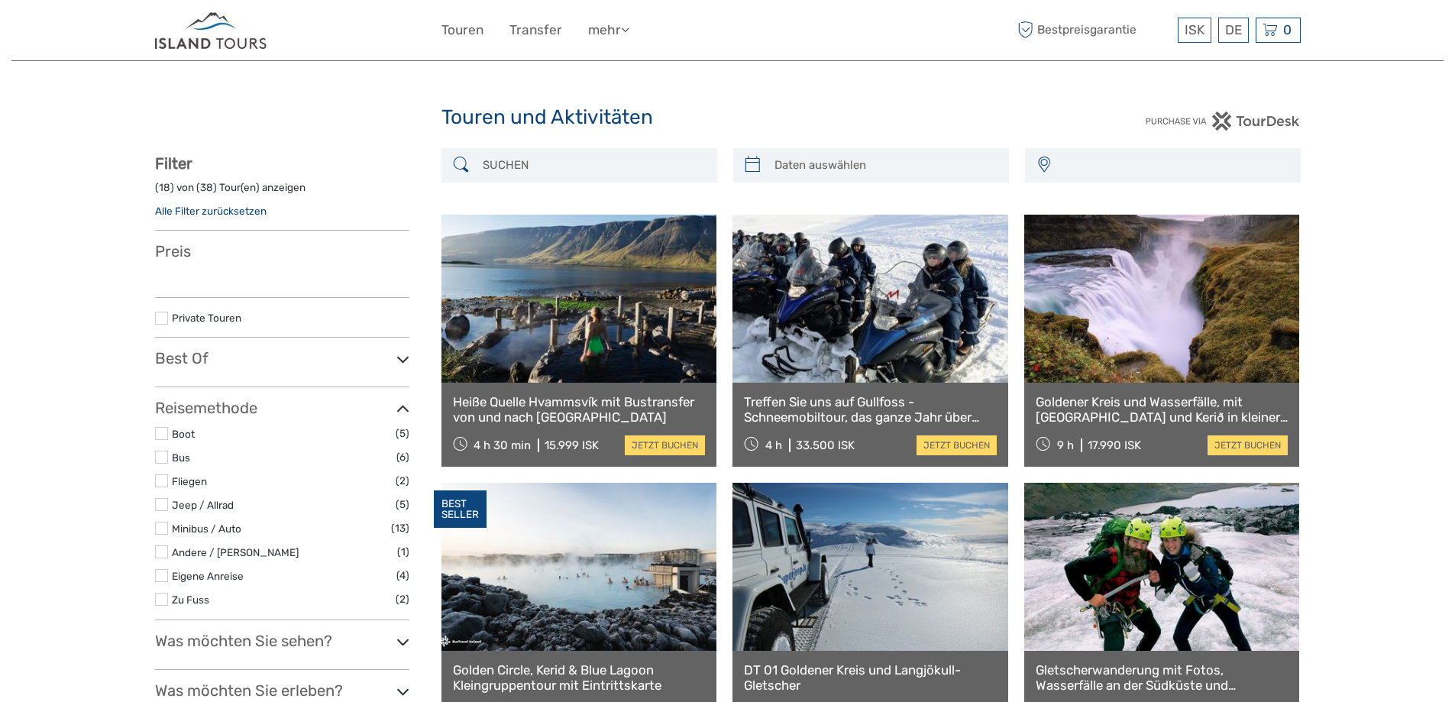
select select
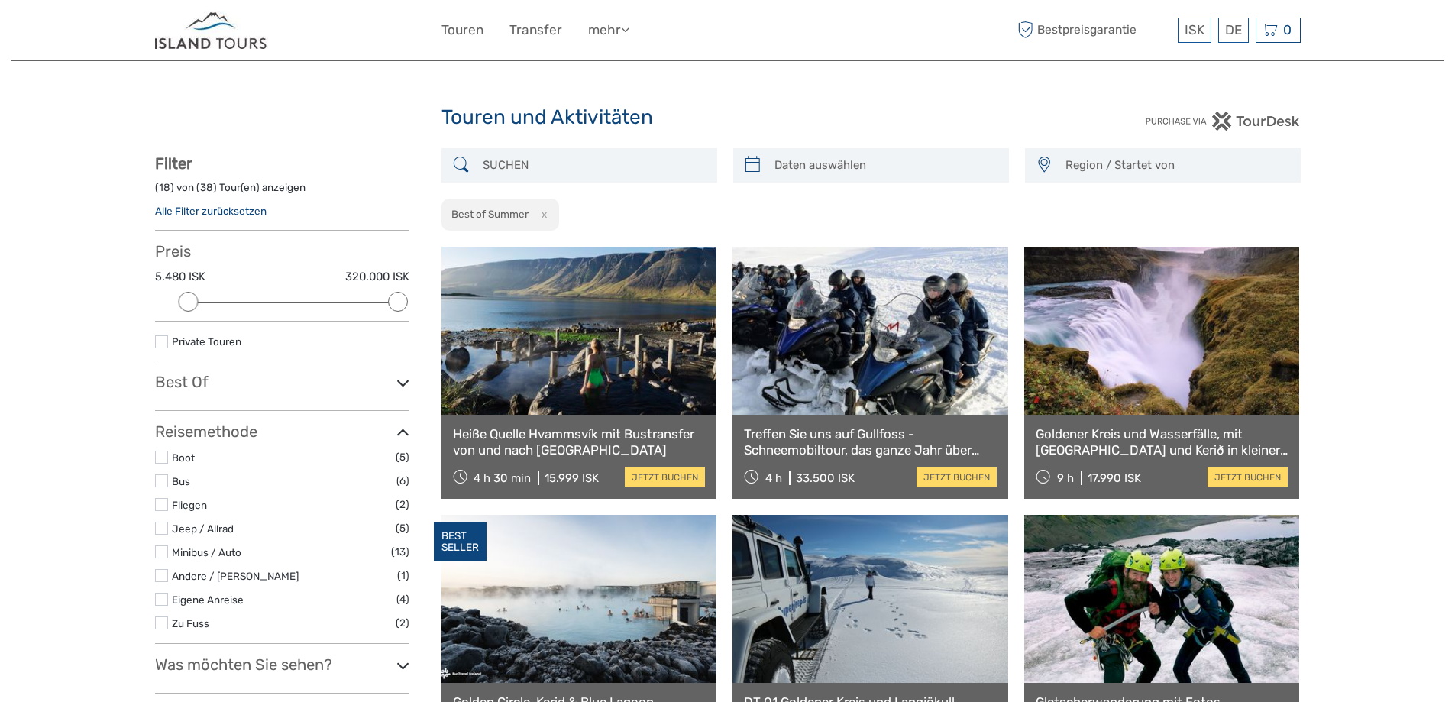
click at [1091, 169] on span "Region / Startet von" at bounding box center [1176, 165] width 234 height 25
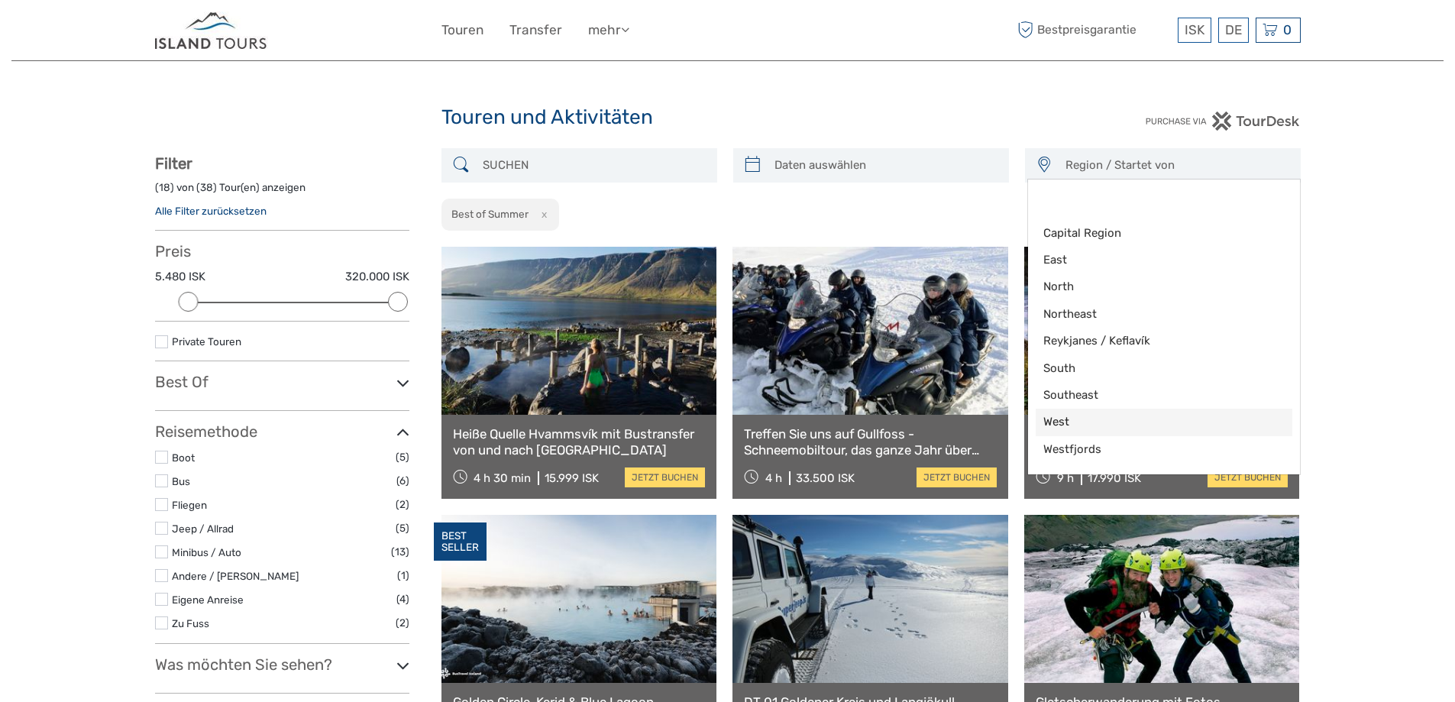
click at [1068, 419] on span "West" at bounding box center [1150, 422] width 215 height 16
select select "West"
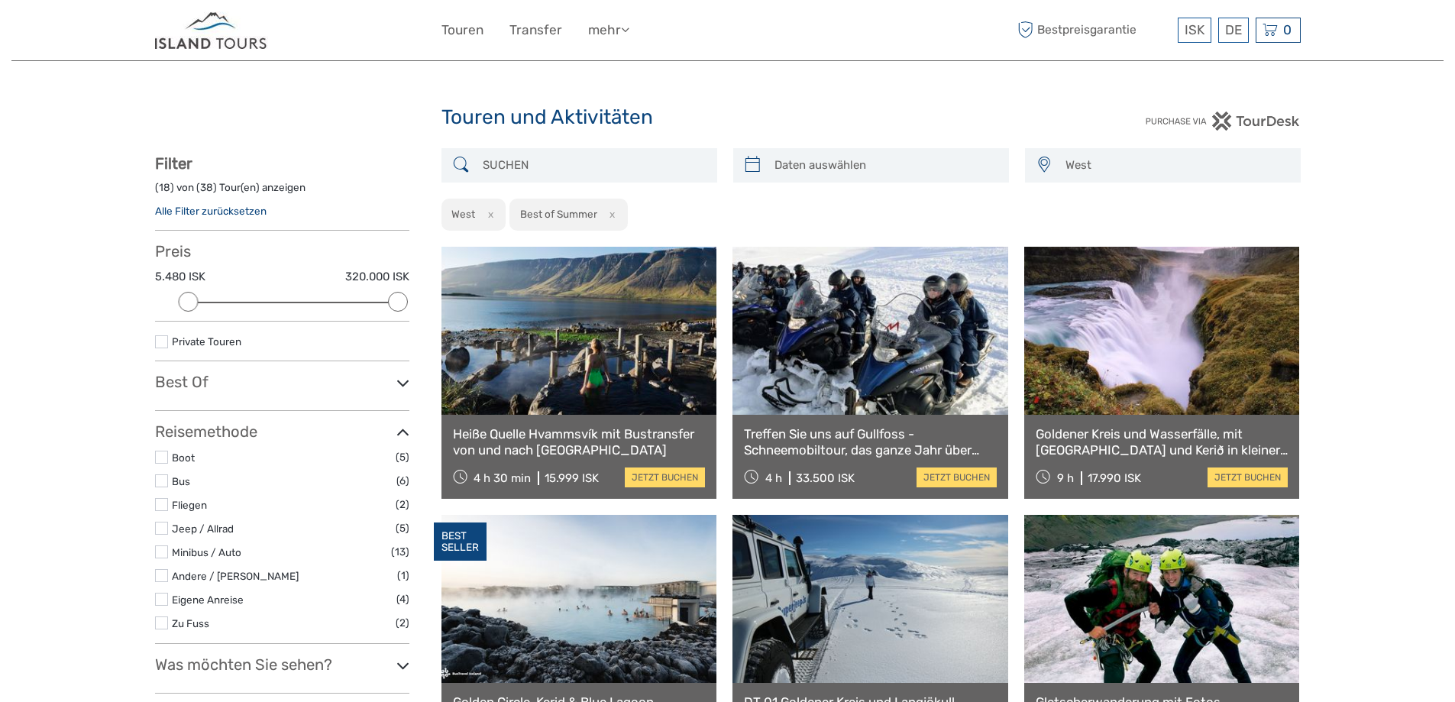
scroll to position [62, 0]
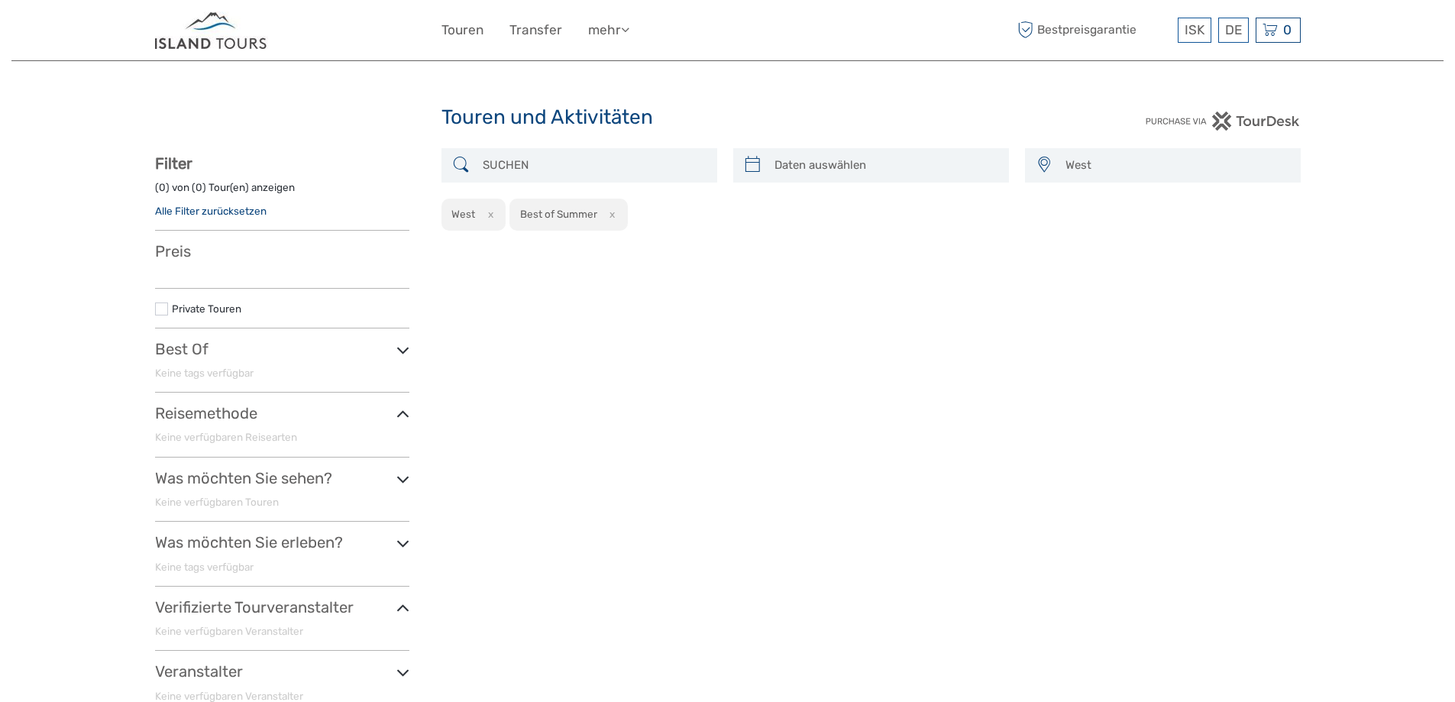
click at [162, 311] on label at bounding box center [161, 308] width 13 height 13
click at [0, 0] on input "checkbox" at bounding box center [0, 0] width 0 height 0
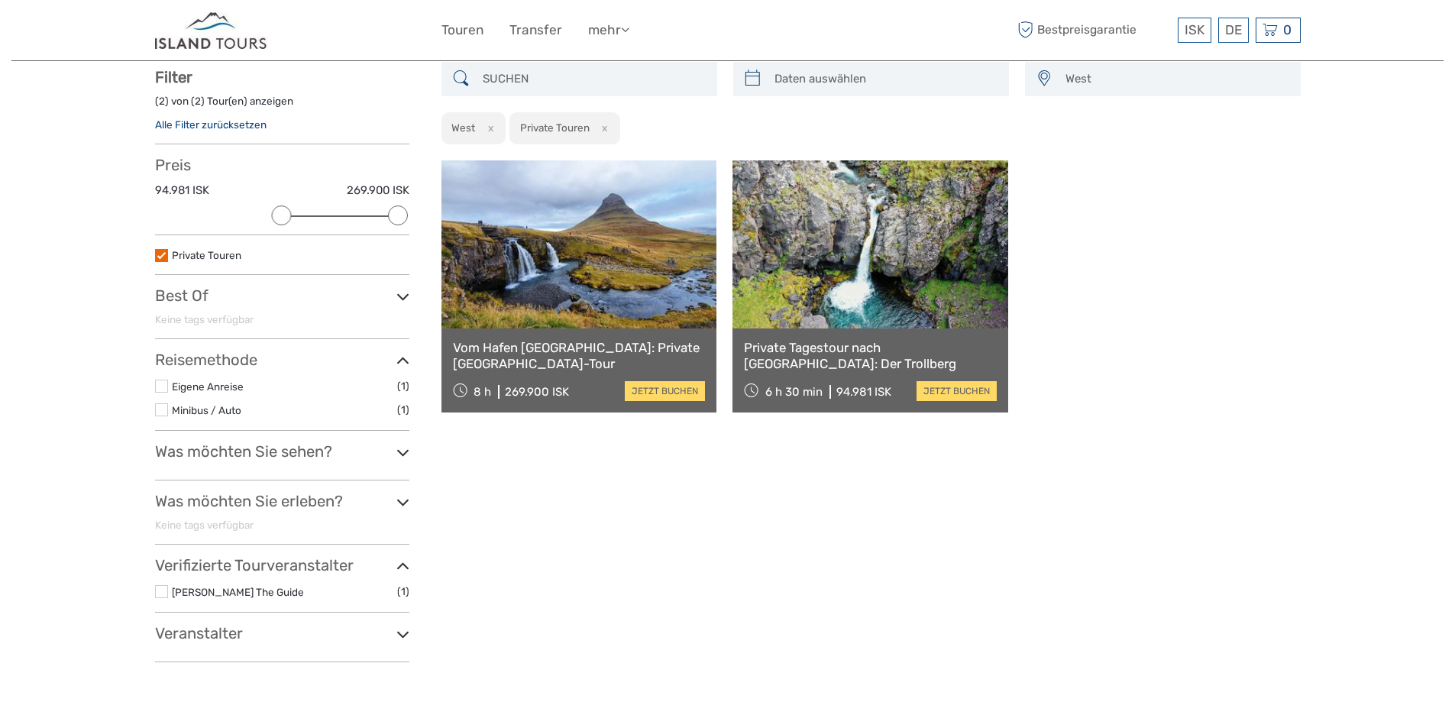
scroll to position [87, 0]
drag, startPoint x: 716, startPoint y: 546, endPoint x: 596, endPoint y: 525, distance: 122.4
click at [596, 525] on div "West Capital Region East North Northeast Reykjanes / Keflavík South Southeast W…" at bounding box center [870, 367] width 859 height 612
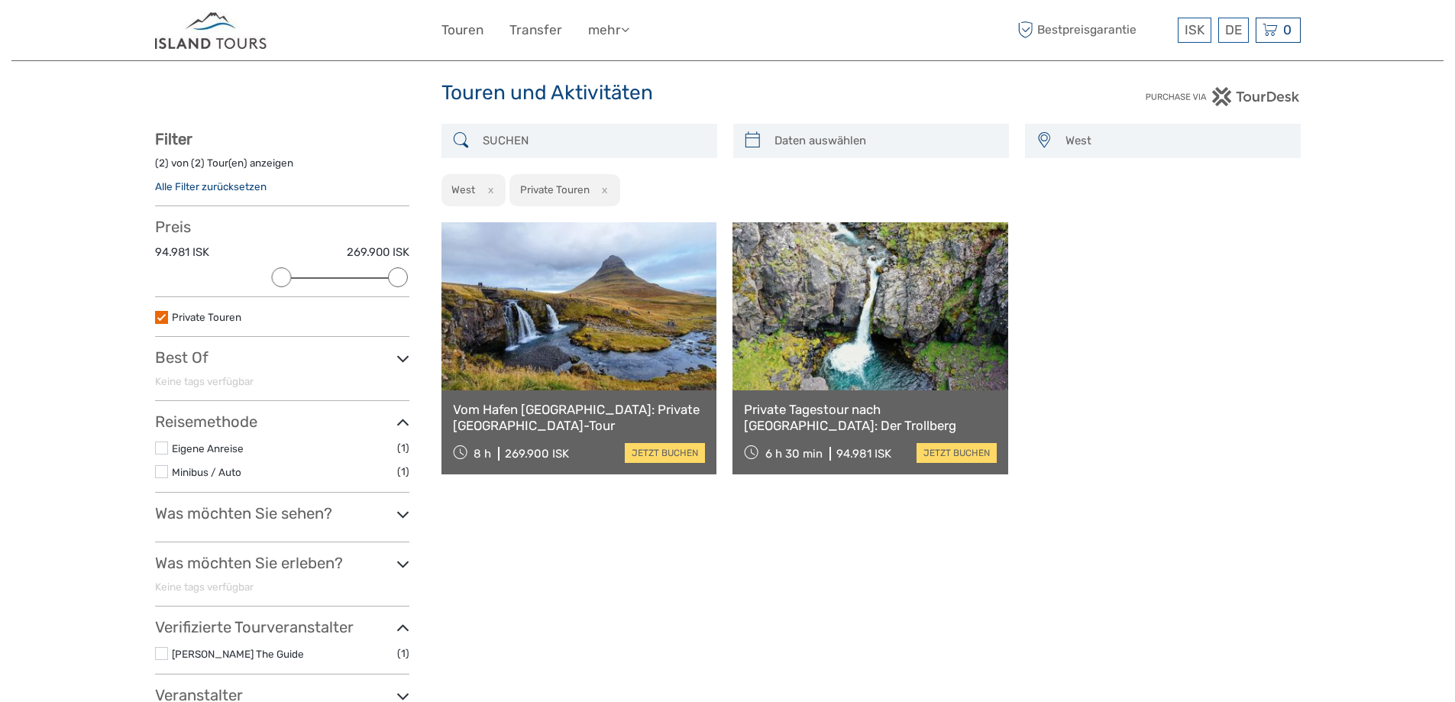
scroll to position [0, 0]
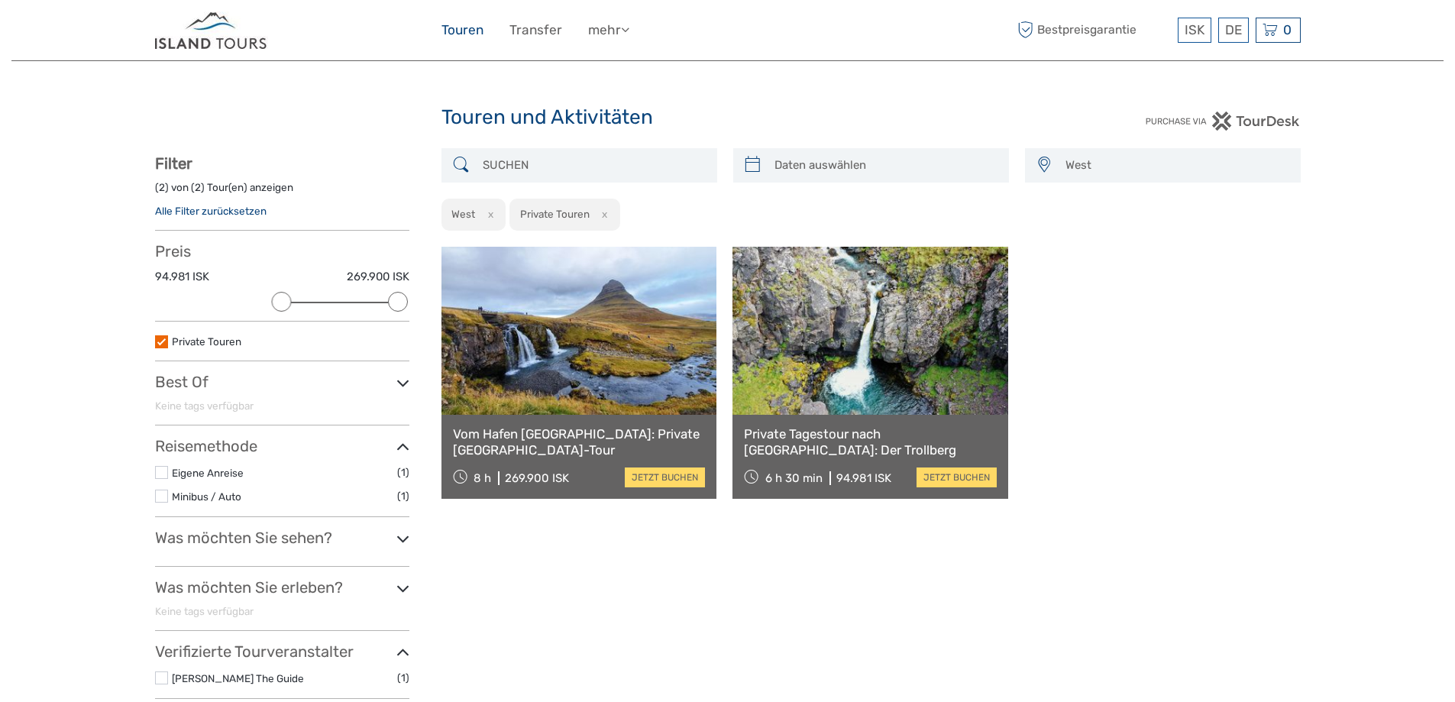
click at [467, 30] on link "Touren" at bounding box center [462, 30] width 42 height 22
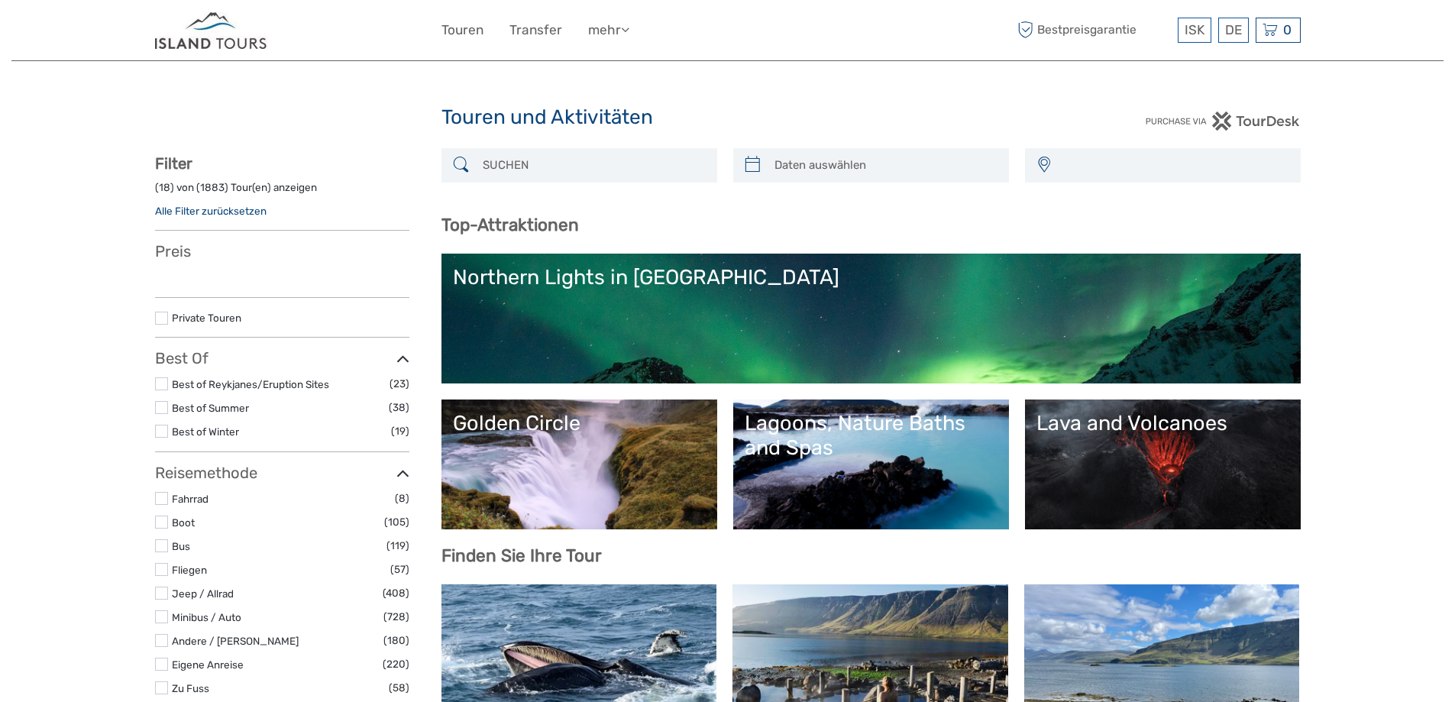
select select
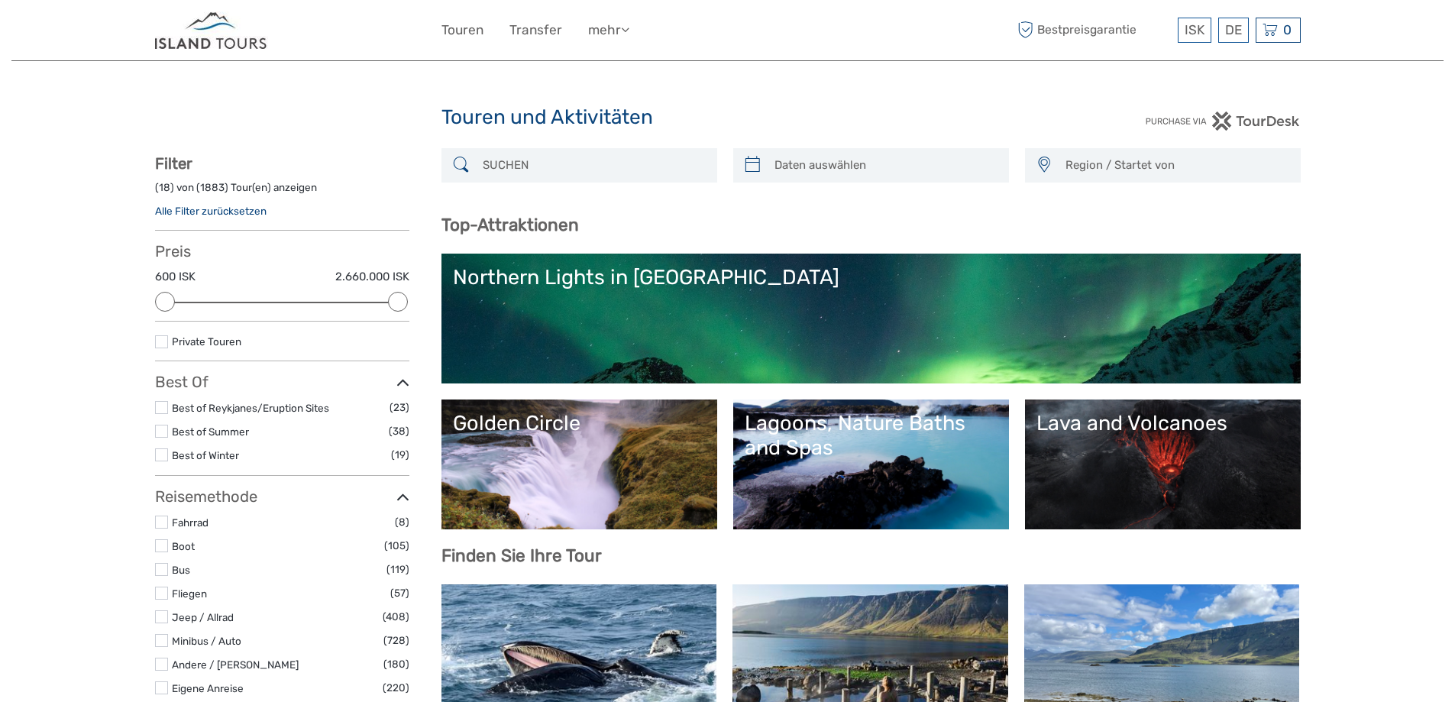
click at [529, 163] on input "search" at bounding box center [593, 165] width 233 height 27
click at [1085, 169] on span "Region / Startet von" at bounding box center [1176, 165] width 234 height 25
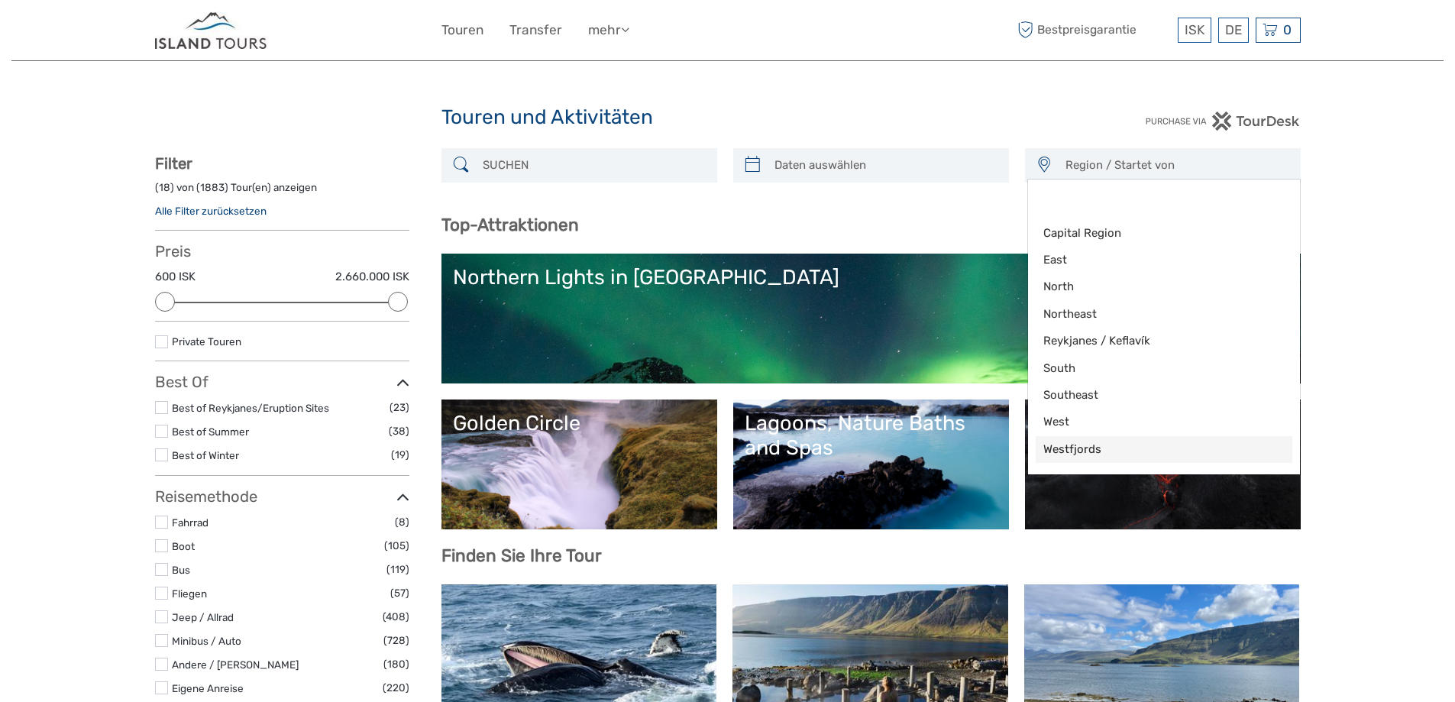
click at [1075, 452] on span "Westfjords" at bounding box center [1150, 449] width 215 height 16
select select "Westfjords"
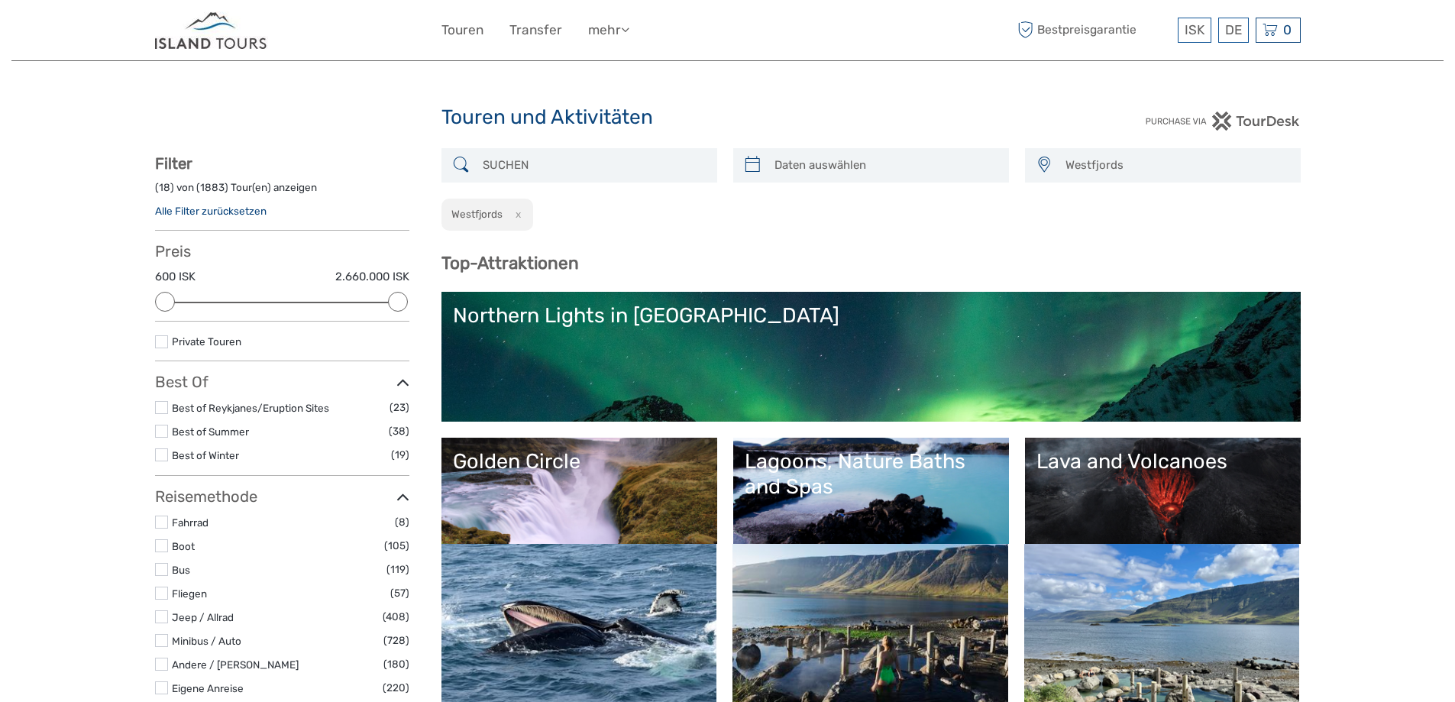
scroll to position [105, 0]
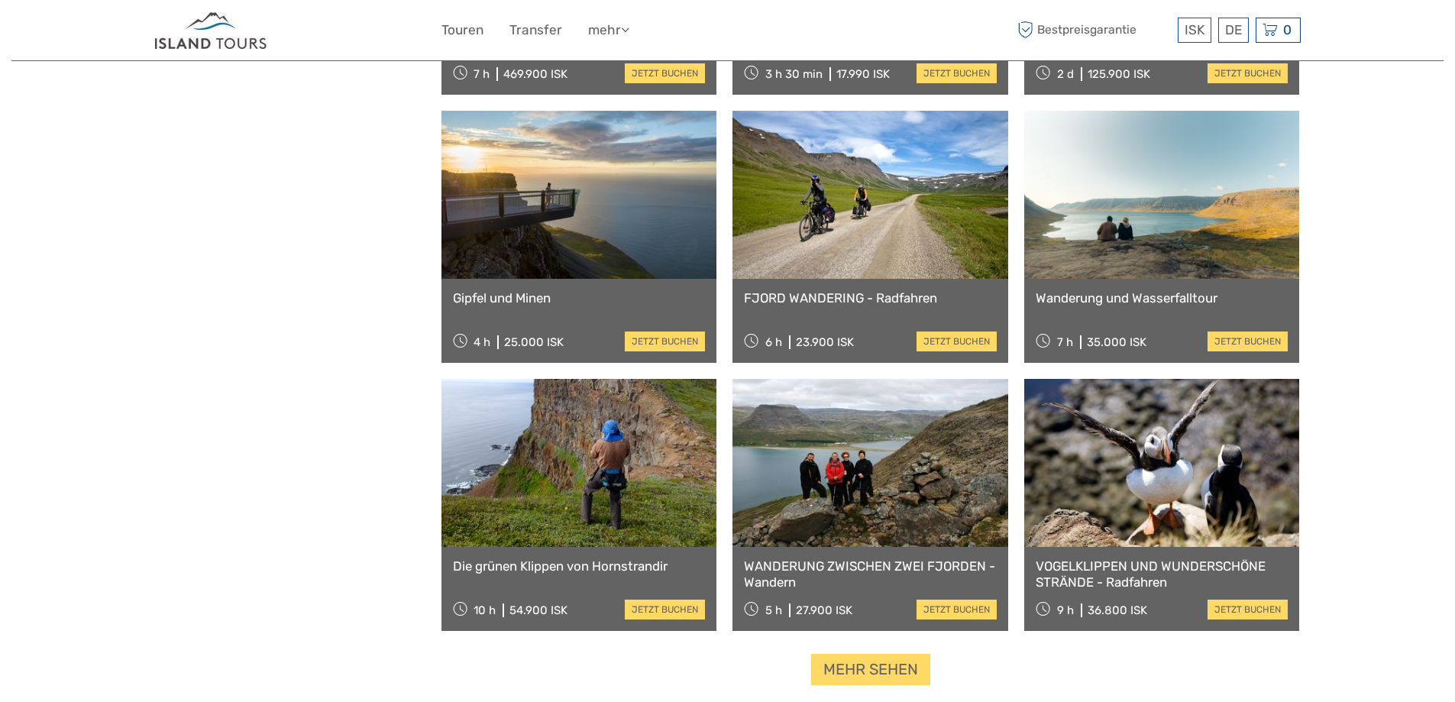
scroll to position [1236, 0]
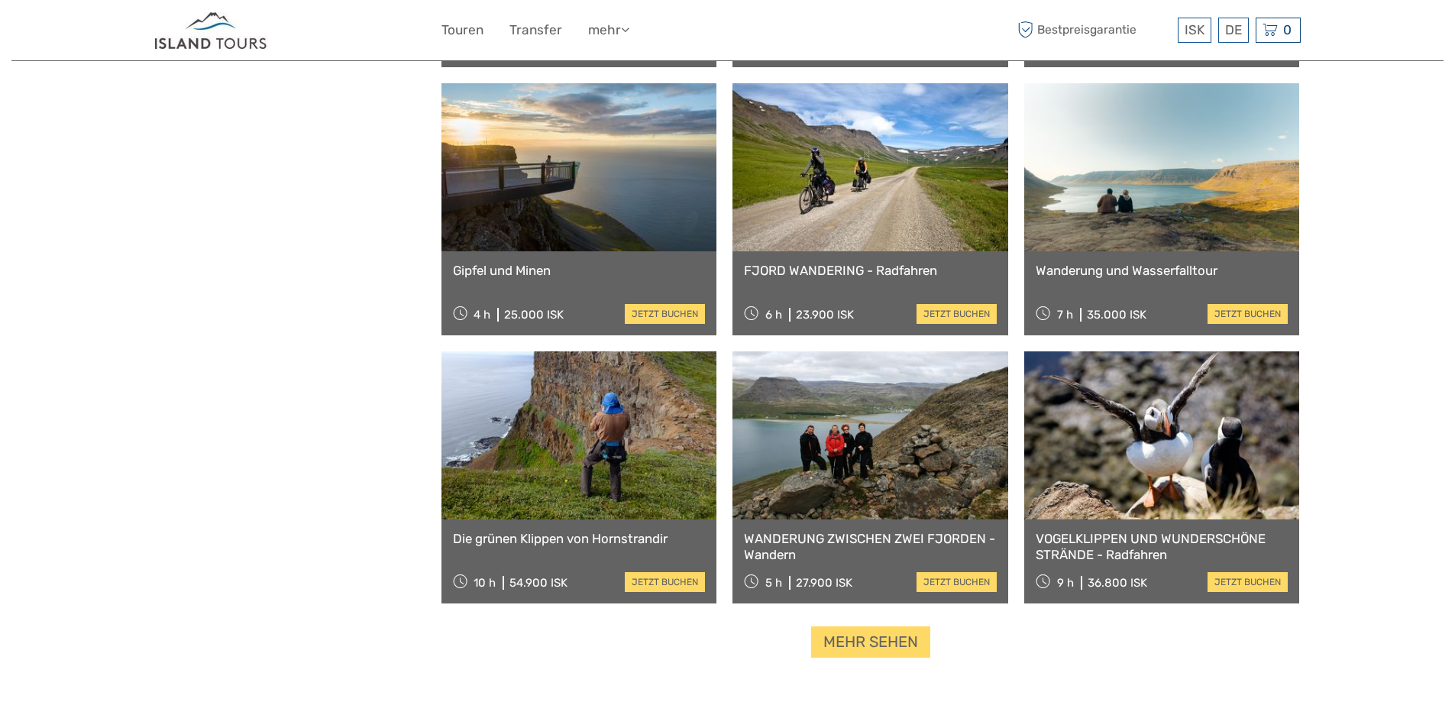
drag, startPoint x: 1431, startPoint y: 238, endPoint x: 1401, endPoint y: 86, distance: 154.3
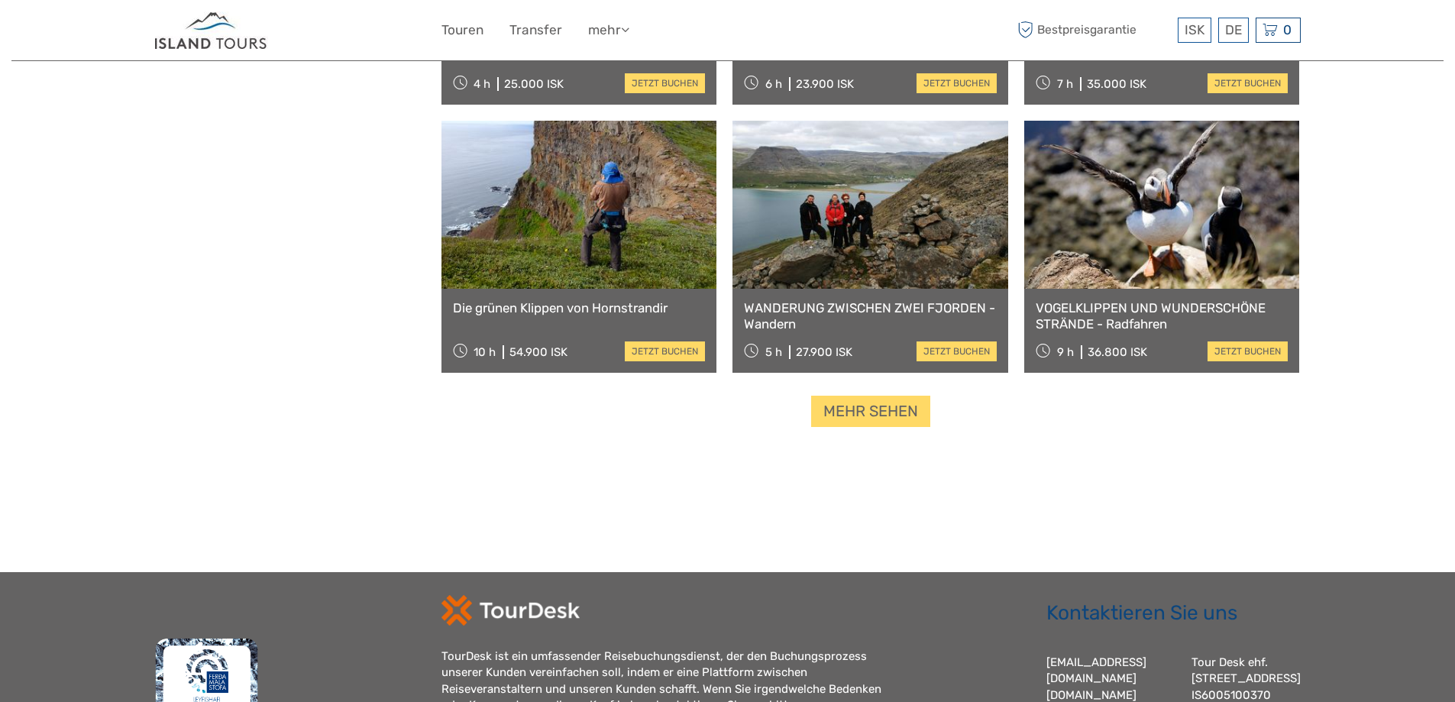
scroll to position [1653, 0]
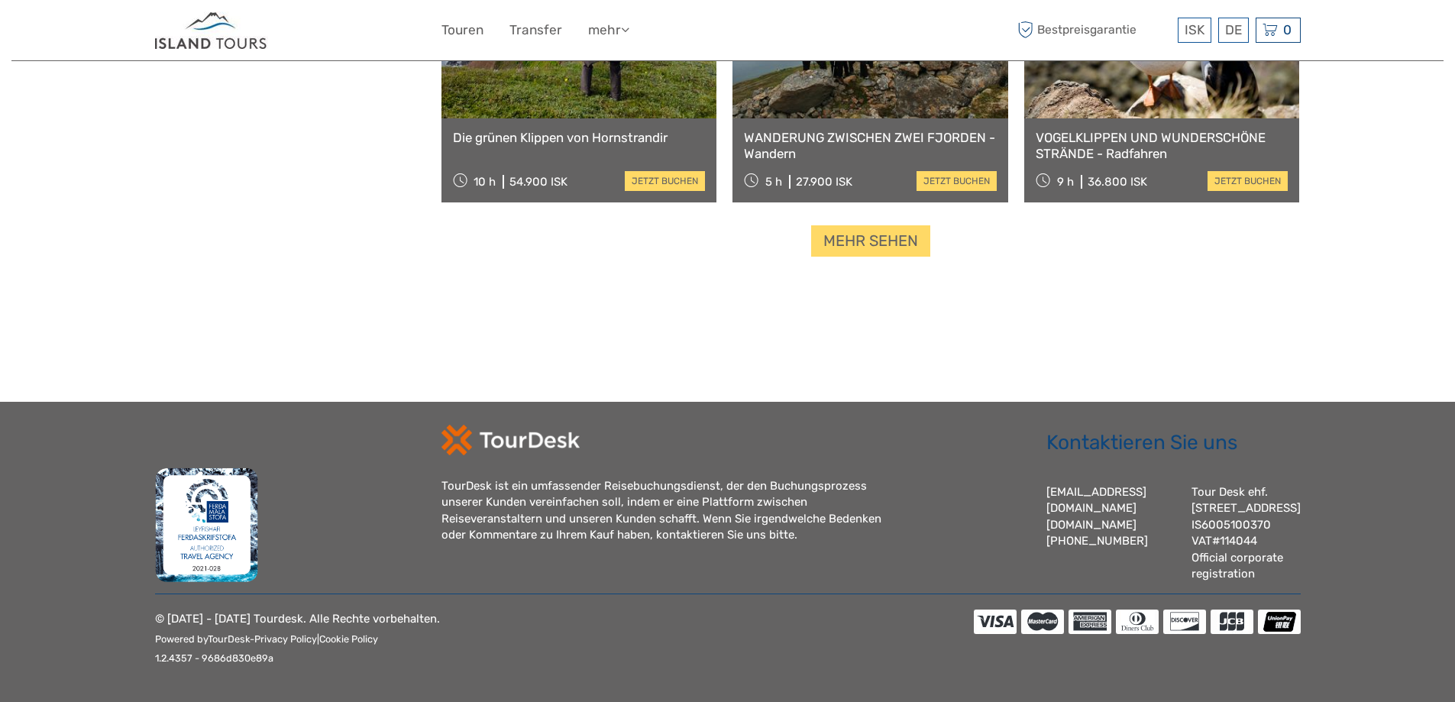
click at [913, 240] on link "Mehr sehen" at bounding box center [870, 240] width 119 height 31
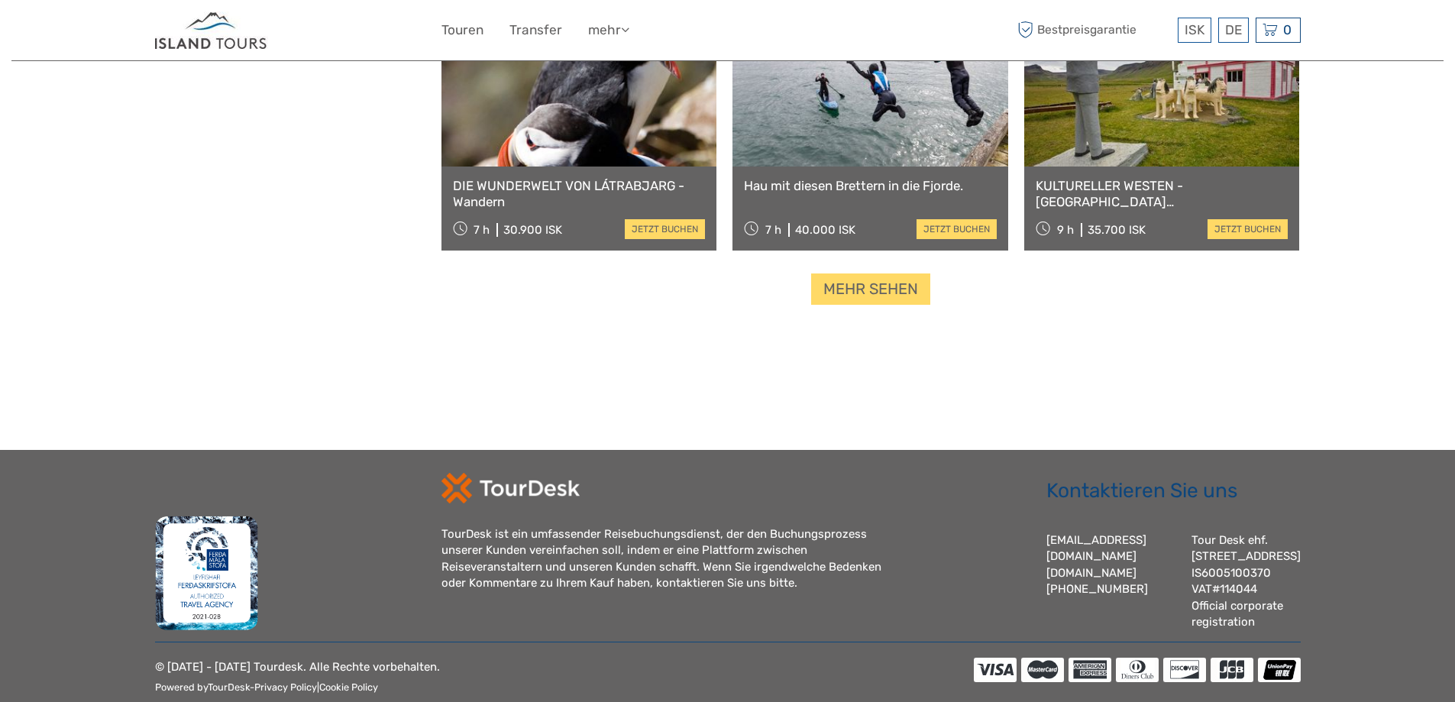
scroll to position [3203, 0]
